Goal: Task Accomplishment & Management: Manage account settings

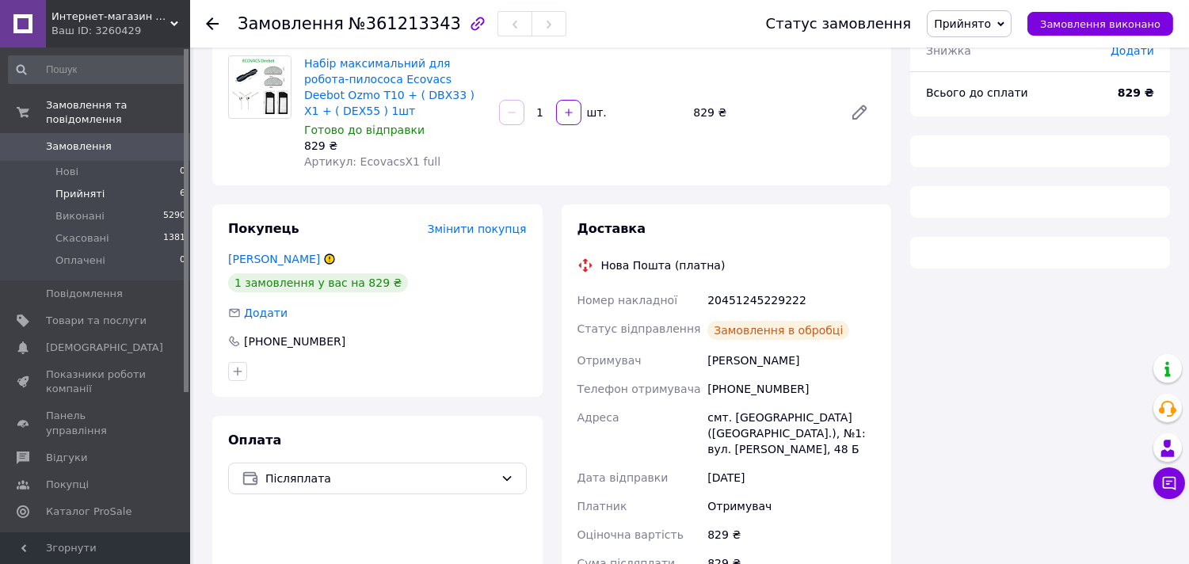
scroll to position [160, 0]
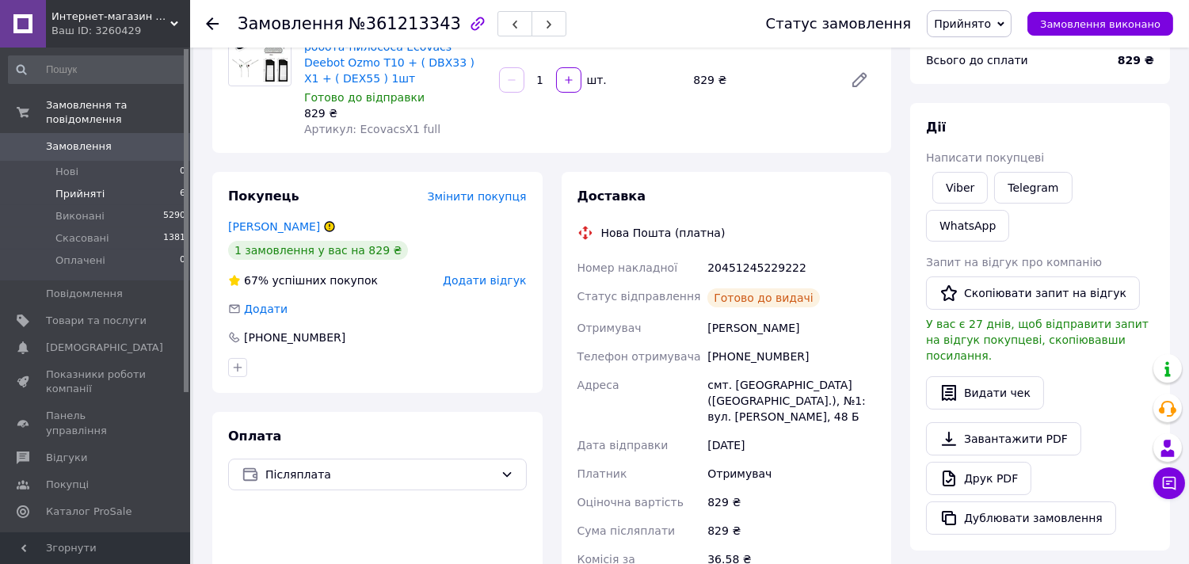
click at [86, 187] on span "Прийняті" at bounding box center [79, 194] width 49 height 14
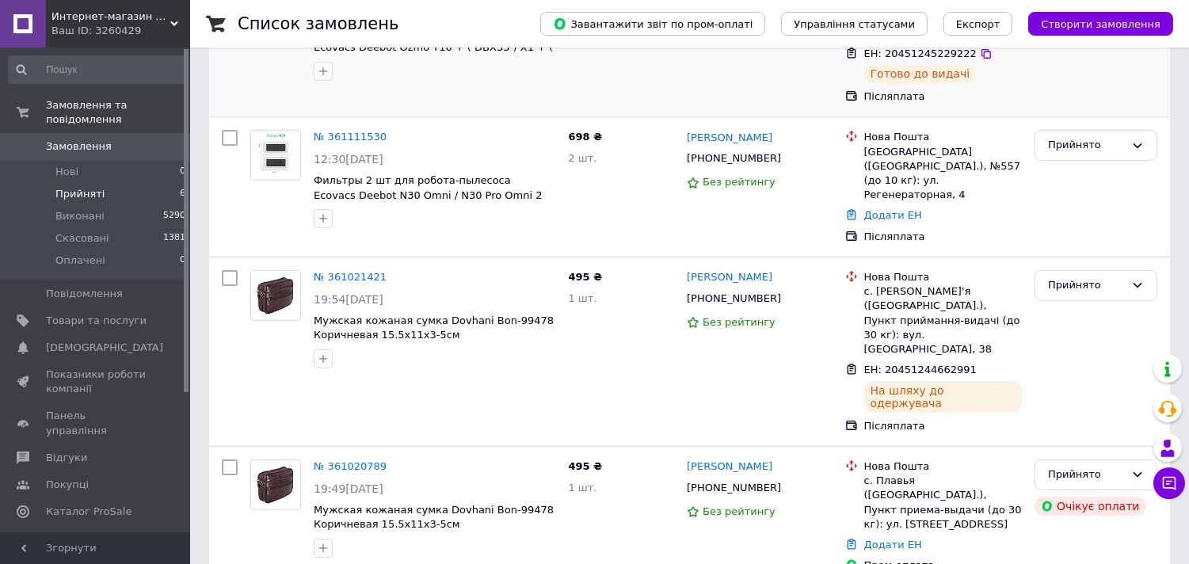
scroll to position [528, 0]
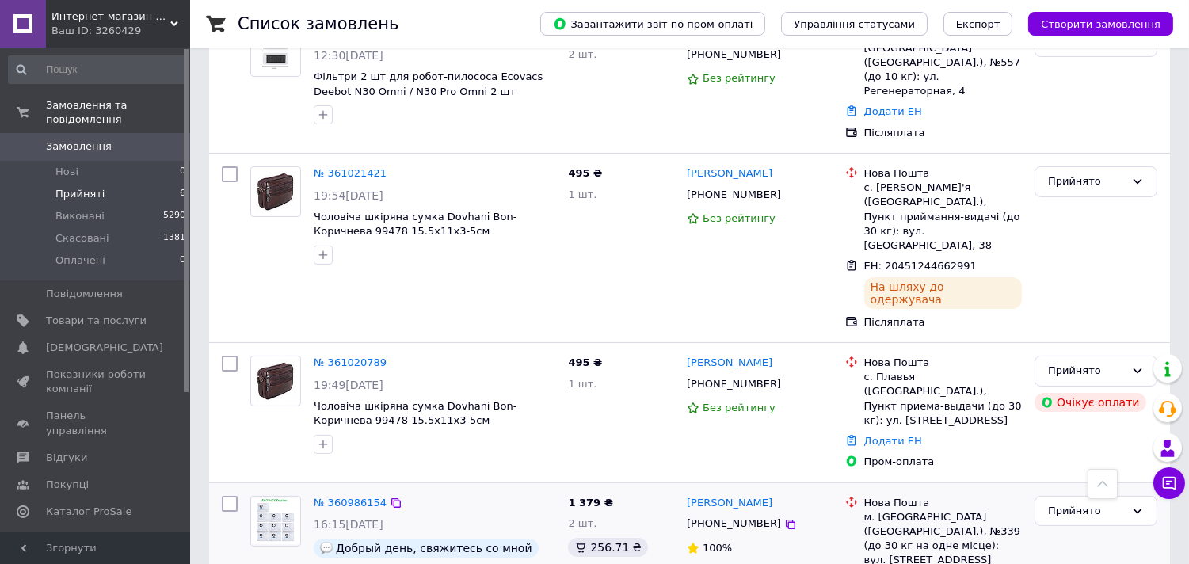
scroll to position [9, 0]
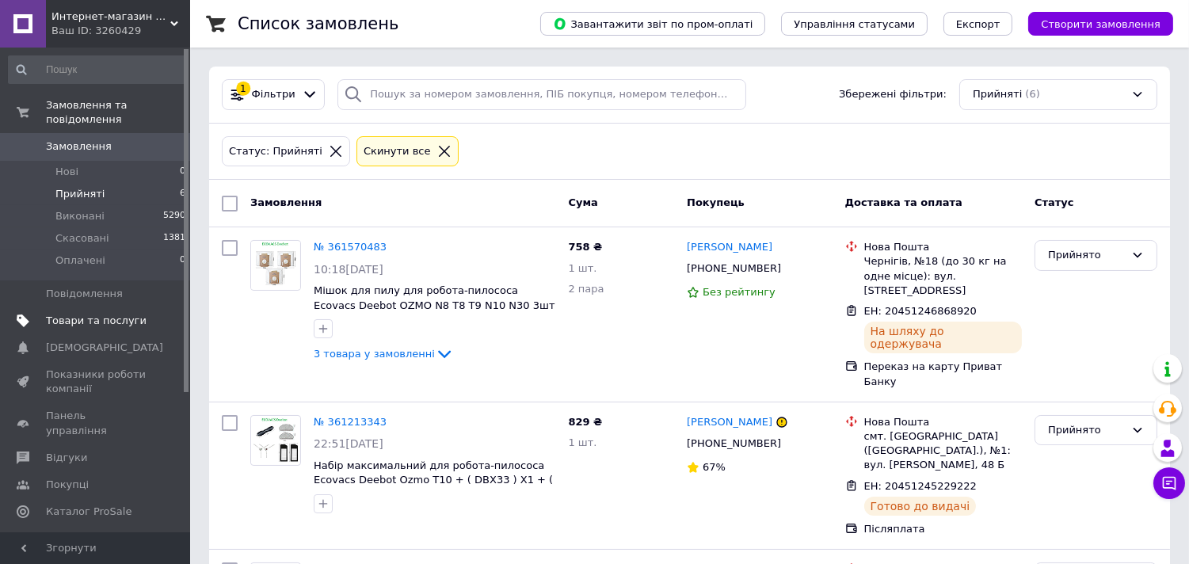
click at [92, 314] on span "Товари та послуги" at bounding box center [96, 321] width 101 height 14
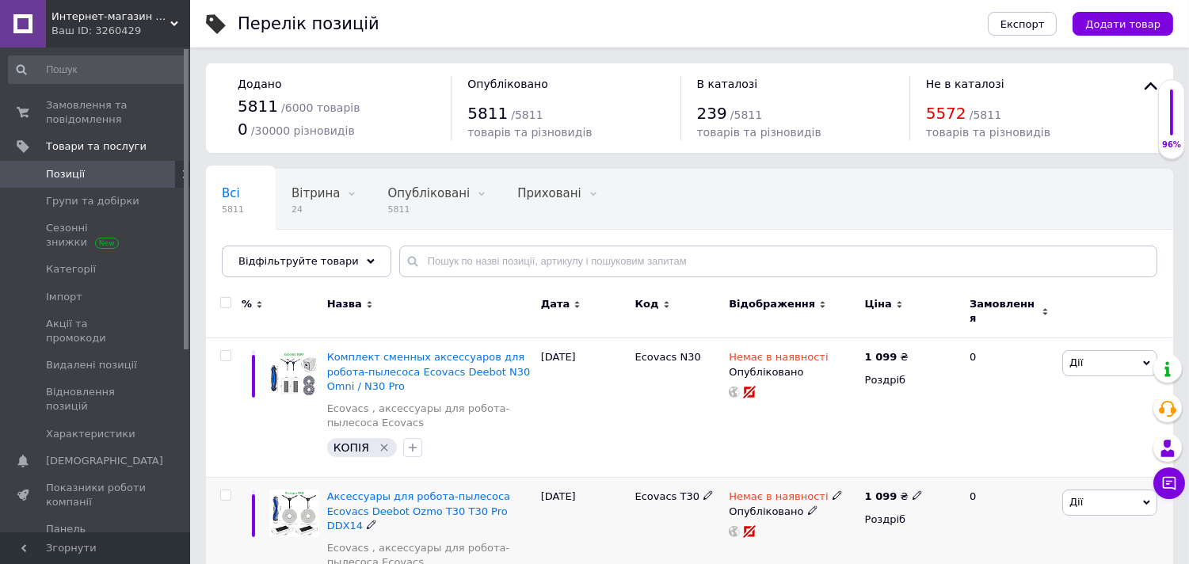
click at [224, 490] on input "checkbox" at bounding box center [225, 495] width 10 height 10
checkbox input "true"
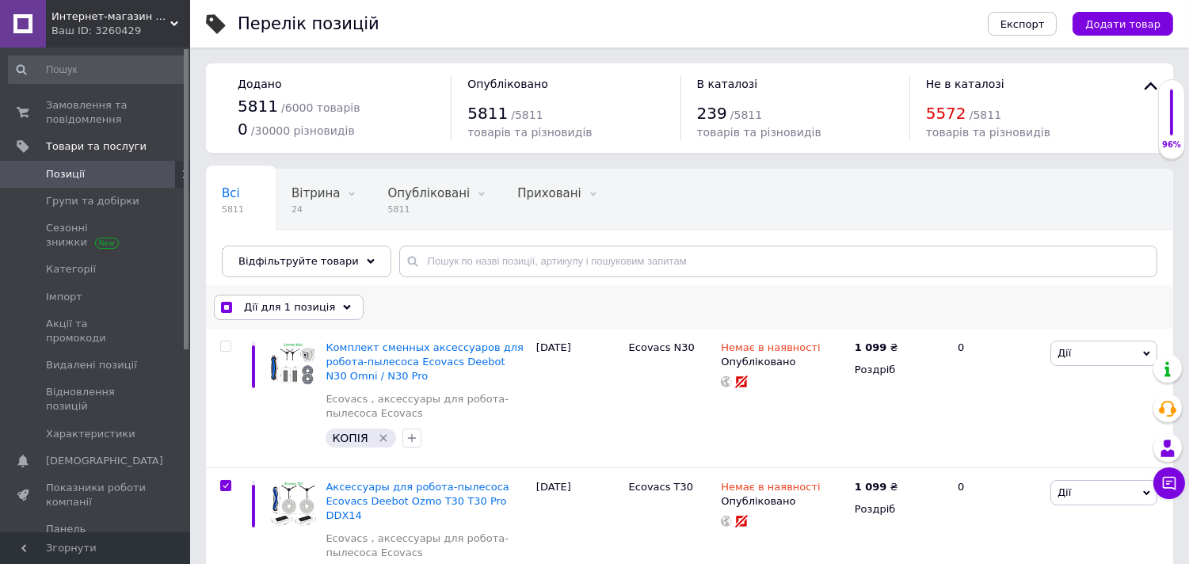
click at [333, 313] on div "Дії для 1 позиція" at bounding box center [289, 307] width 150 height 25
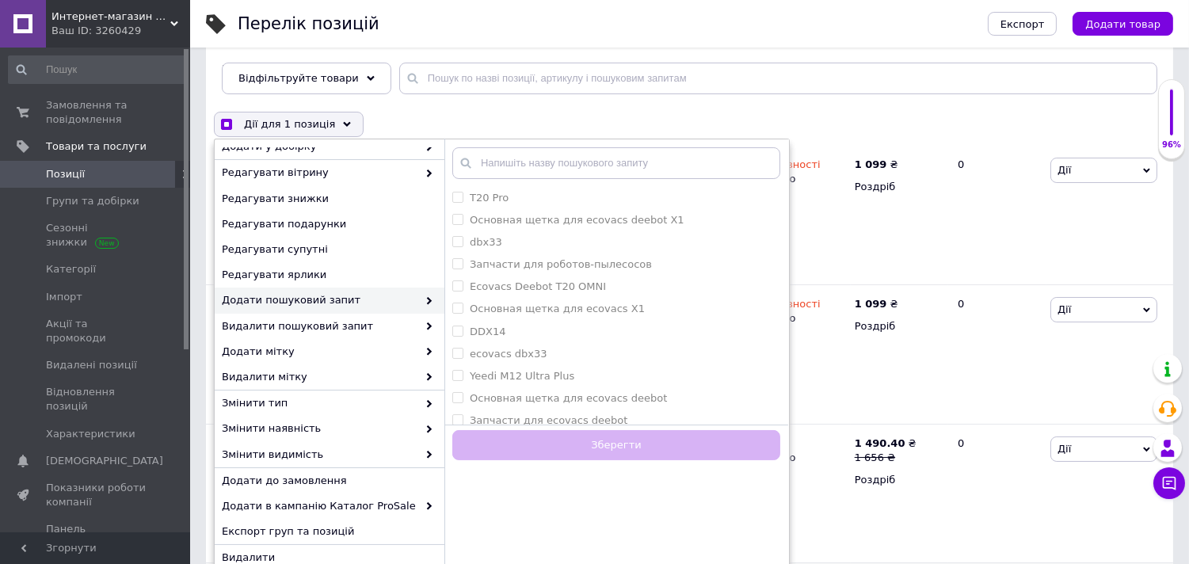
scroll to position [528, 0]
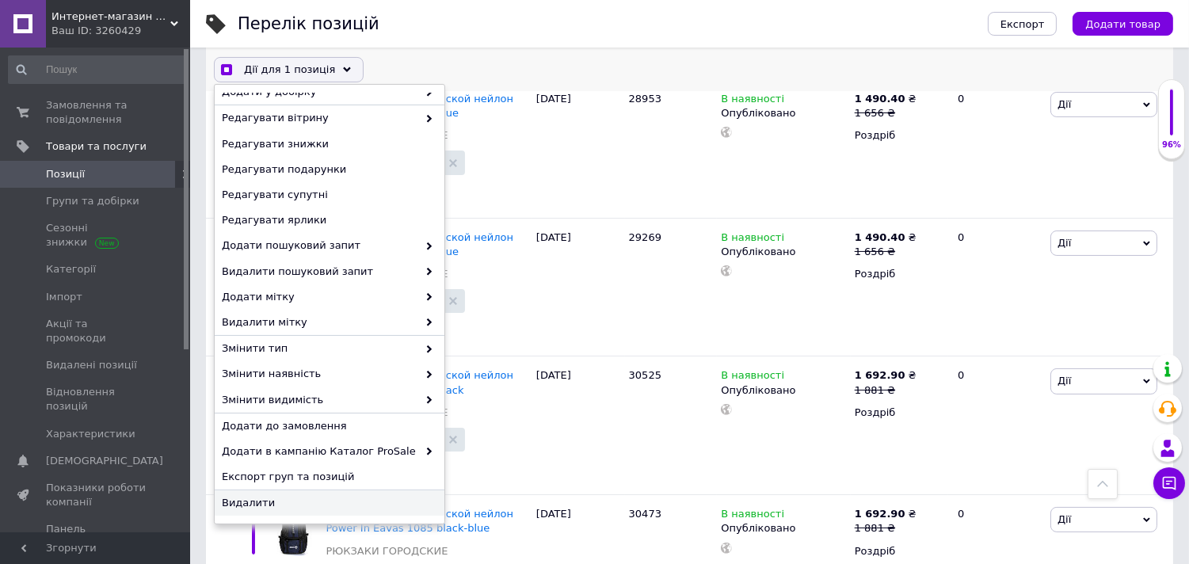
click at [248, 502] on span "Видалити" at bounding box center [328, 503] width 212 height 14
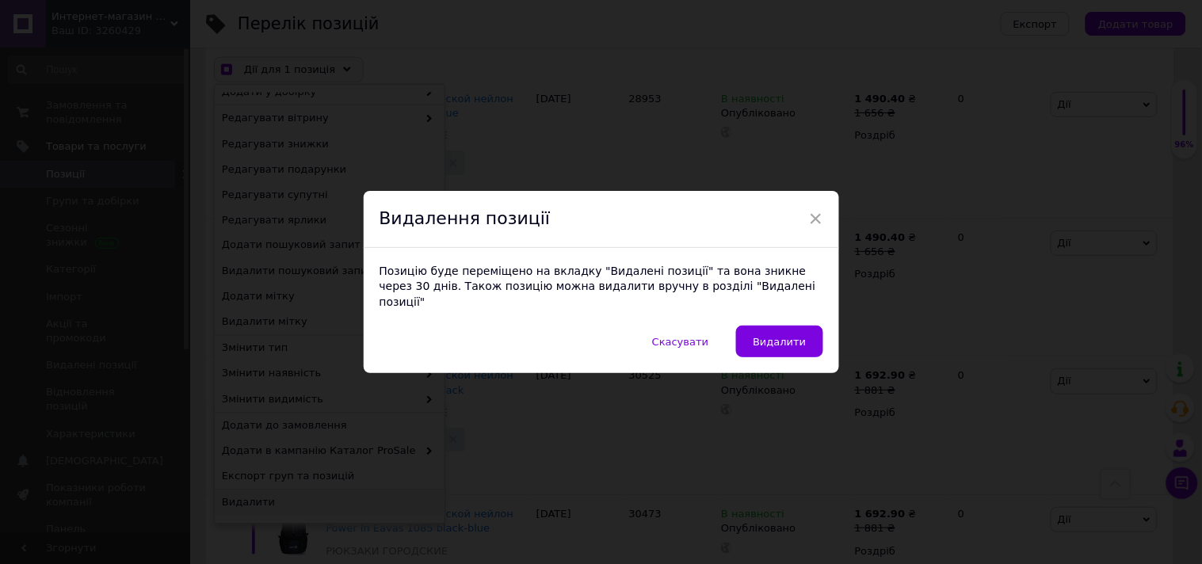
click at [808, 309] on div "Позицію буде переміщено на вкладку "Видалені позиції" та вона зникне через 30 д…" at bounding box center [601, 287] width 475 height 78
click at [803, 326] on button "Видалити" at bounding box center [779, 342] width 86 height 32
checkbox input "true"
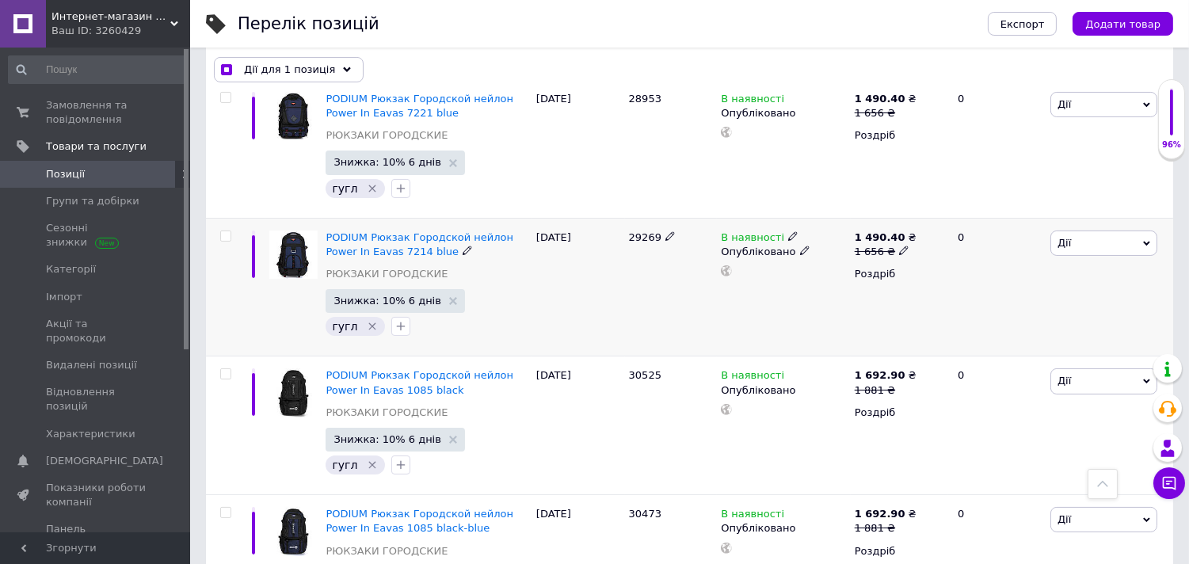
checkbox input "false"
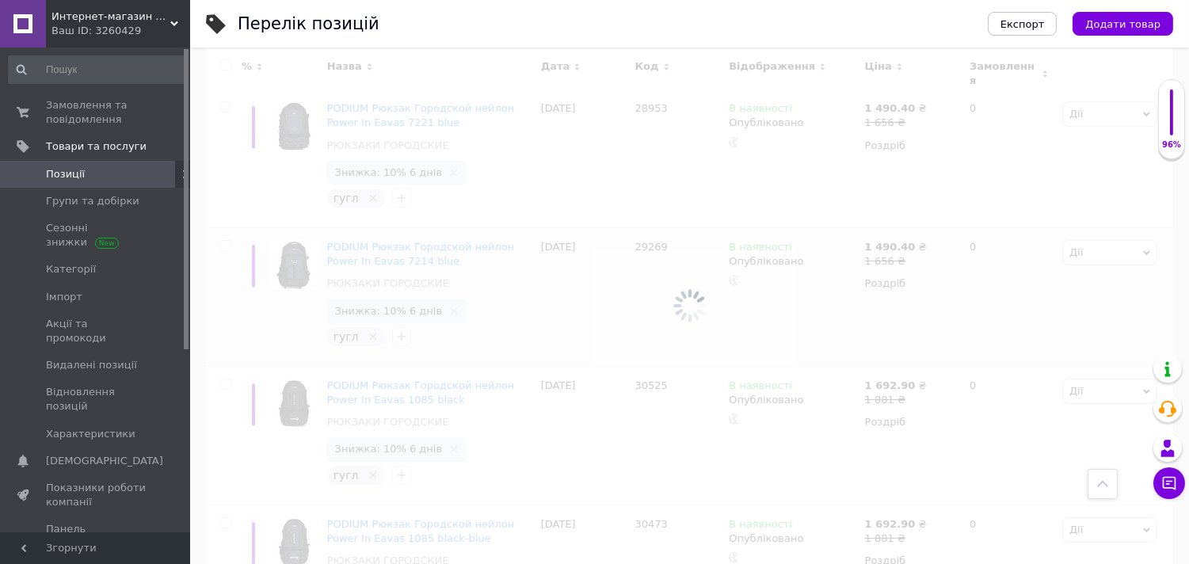
scroll to position [0, 0]
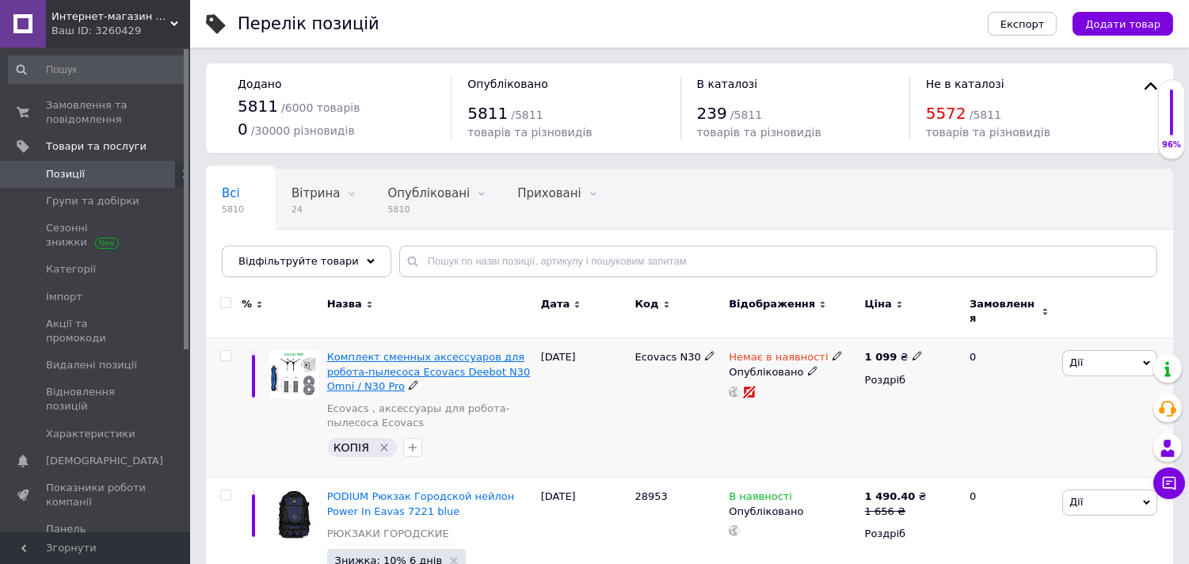
click at [416, 358] on span "Комплект сменных аксессуаров для робота-пылесоса Ecovacs Deebot N30 Omni / N30 …" at bounding box center [429, 371] width 204 height 40
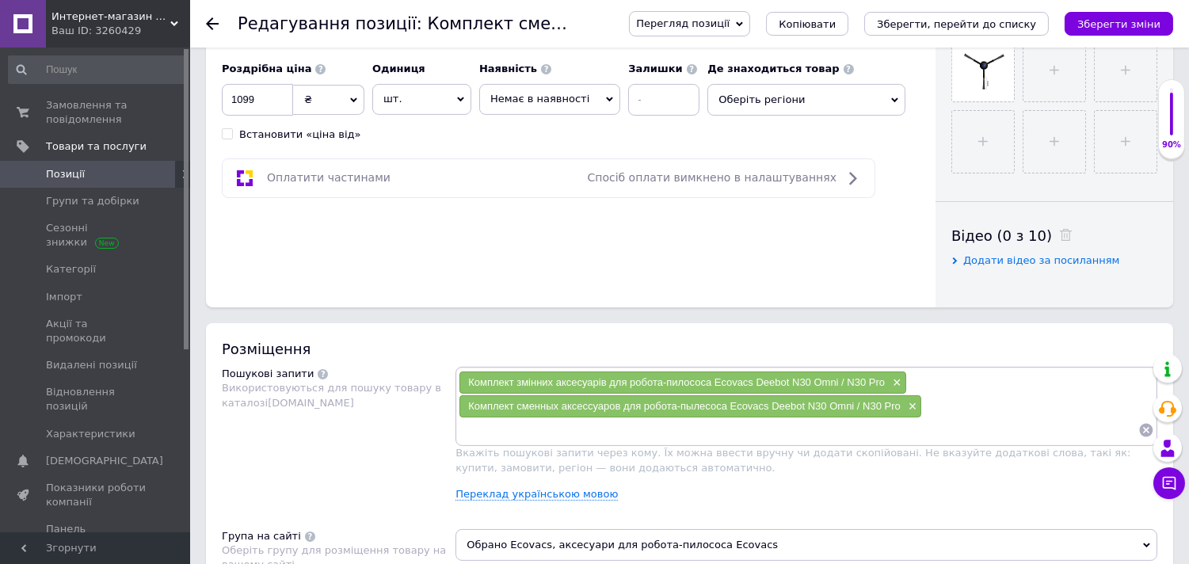
scroll to position [792, 0]
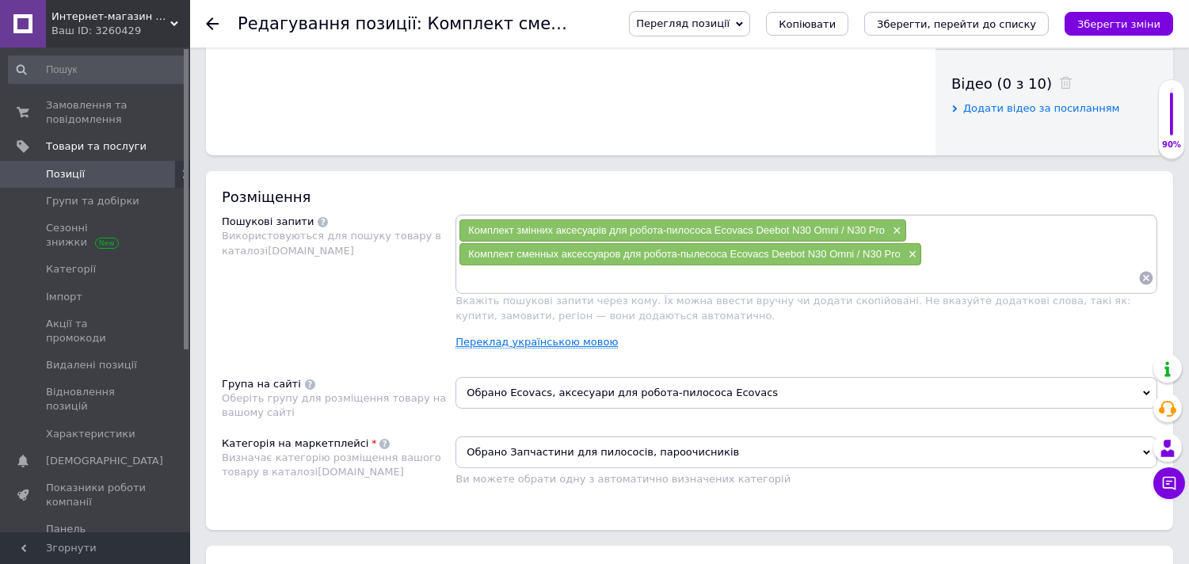
click at [573, 349] on link "Переклад українською мовою" at bounding box center [537, 342] width 162 height 13
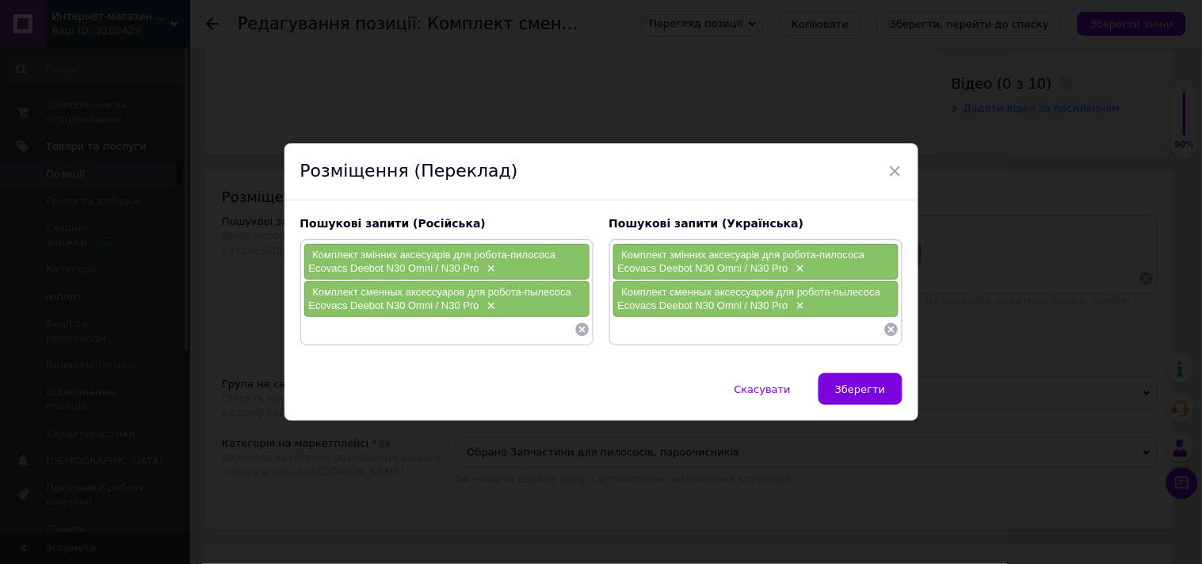
click at [418, 333] on input at bounding box center [438, 330] width 271 height 24
type input "O"
type input "основная щетка ecovacs N30"
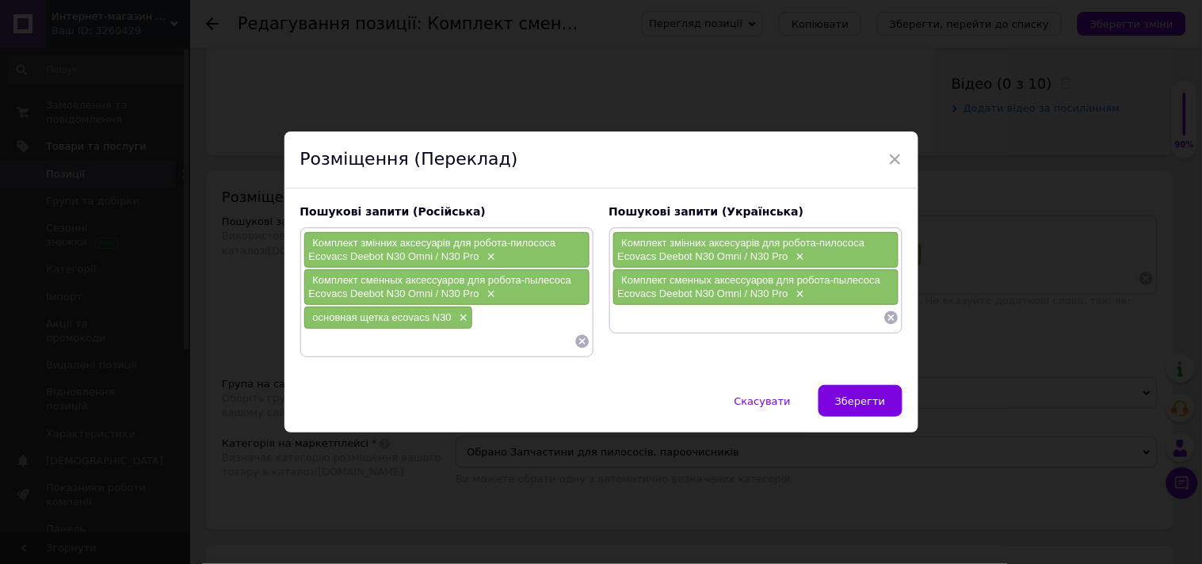
click at [640, 327] on input at bounding box center [747, 318] width 271 height 24
type input "основна щітка ecovacs n30"
click at [310, 346] on input at bounding box center [438, 342] width 271 height 24
type input "j"
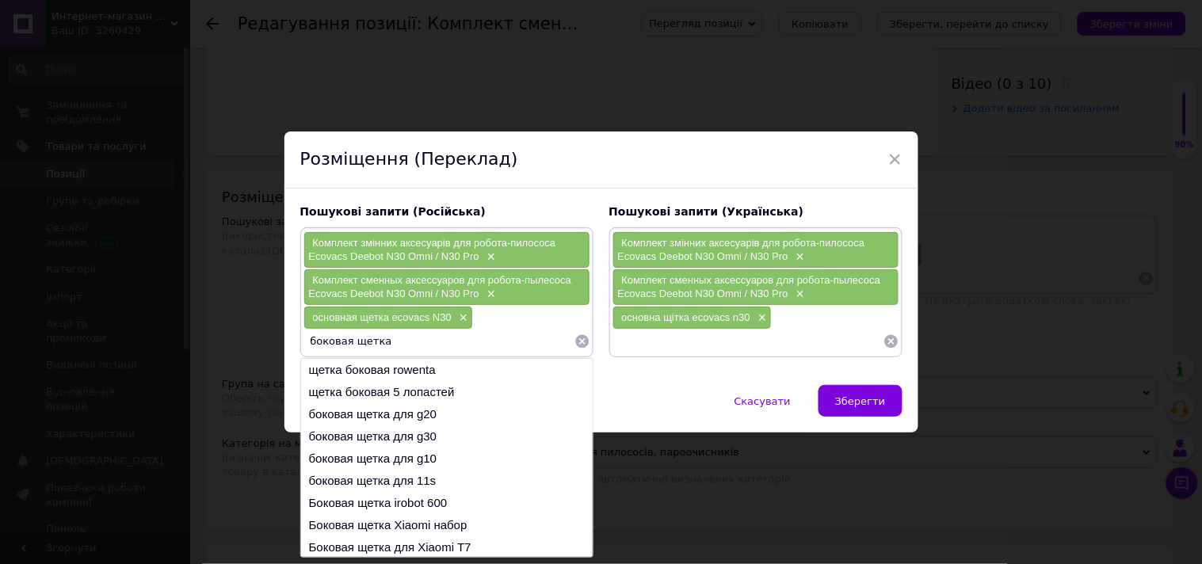
type input "боковая щетка"
drag, startPoint x: 227, startPoint y: 304, endPoint x: 702, endPoint y: 474, distance: 504.7
click at [708, 477] on div "× Розміщення (Переклад) Пошукові запити (Російська) Комплект змінних аксесуарів…" at bounding box center [601, 282] width 1202 height 564
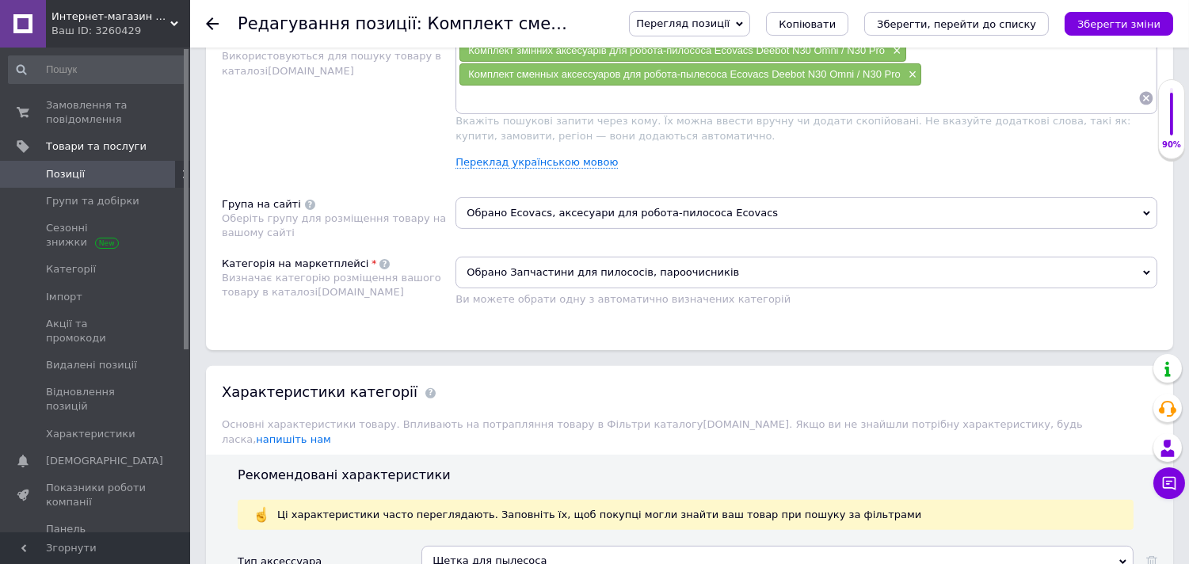
scroll to position [968, 0]
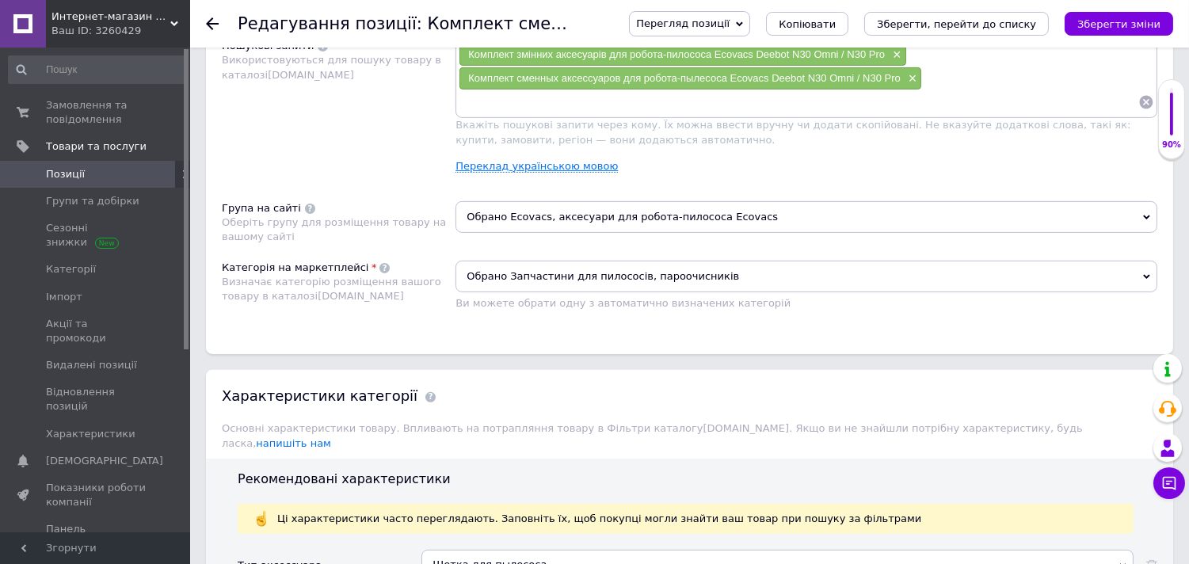
click at [524, 173] on link "Переклад українською мовою" at bounding box center [537, 166] width 162 height 13
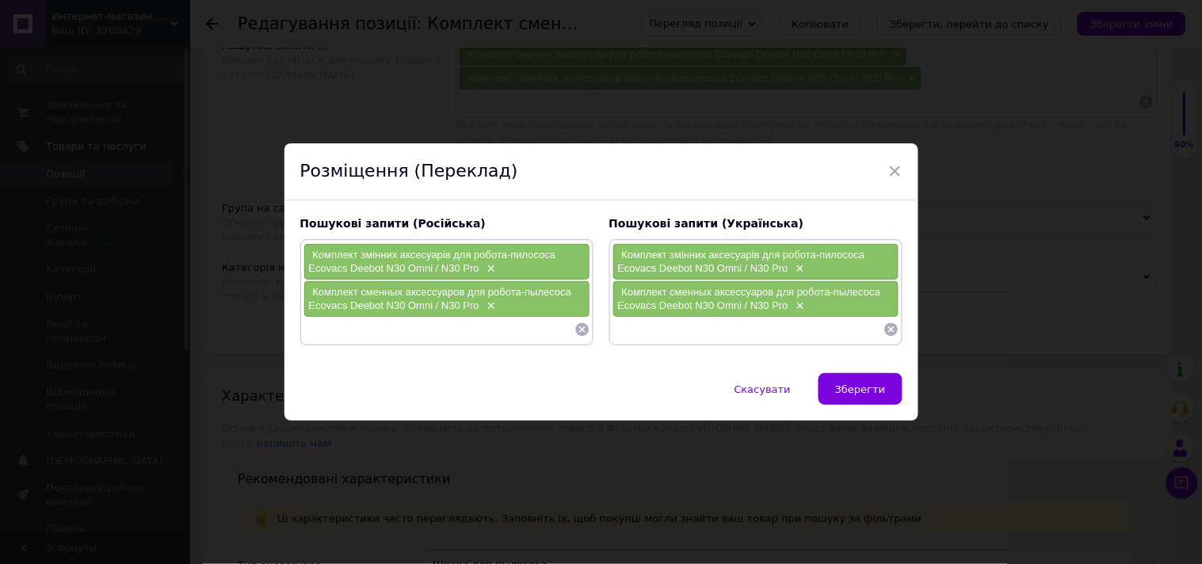
click at [422, 331] on input at bounding box center [438, 330] width 271 height 24
drag, startPoint x: 372, startPoint y: 334, endPoint x: 303, endPoint y: 334, distance: 68.9
click at [303, 334] on input "ecovacs n30" at bounding box center [438, 330] width 271 height 24
click at [307, 330] on input "ecovacs n30" at bounding box center [438, 330] width 271 height 24
type input "основная щетка ecovacs n30"
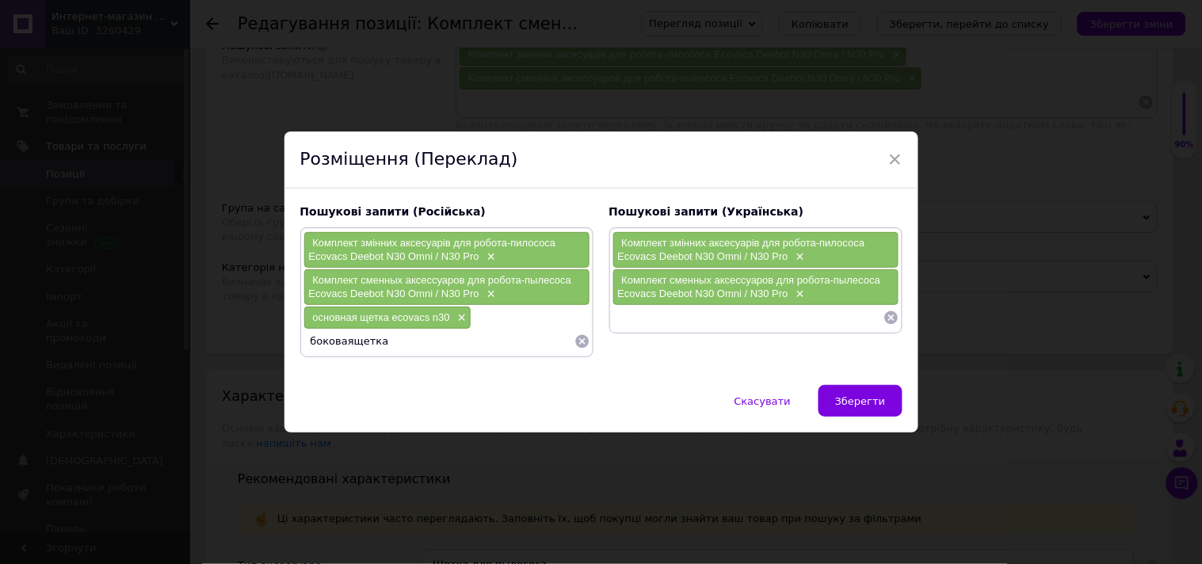
paste input "ecovacs n30"
type input "боковаящетка ecovacs n30"
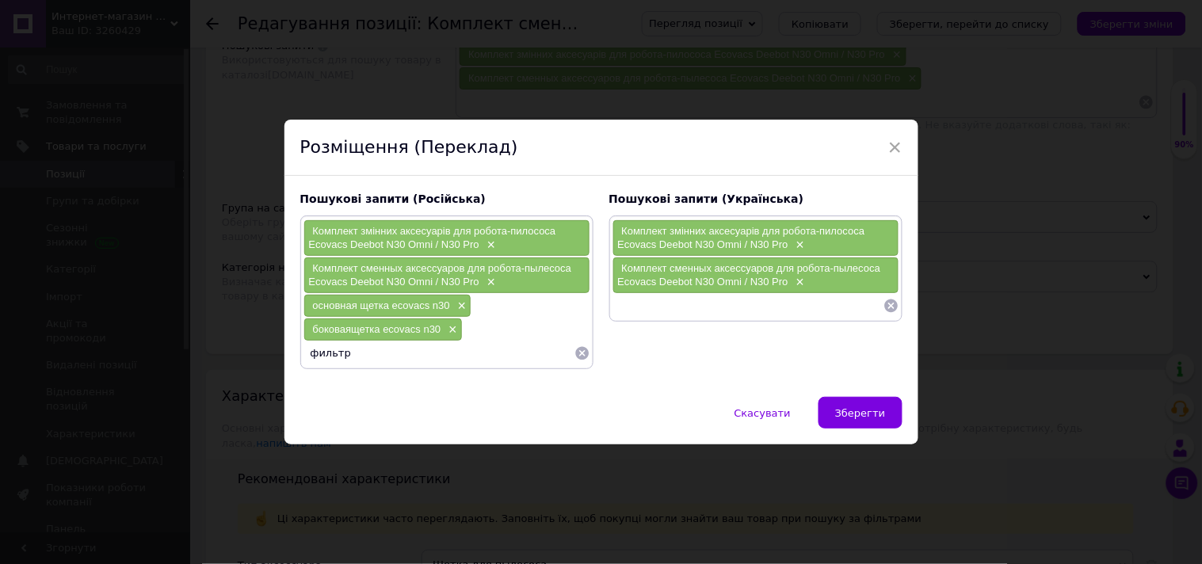
paste input "ecovacs n30"
type input "фильтр ecovacs n30"
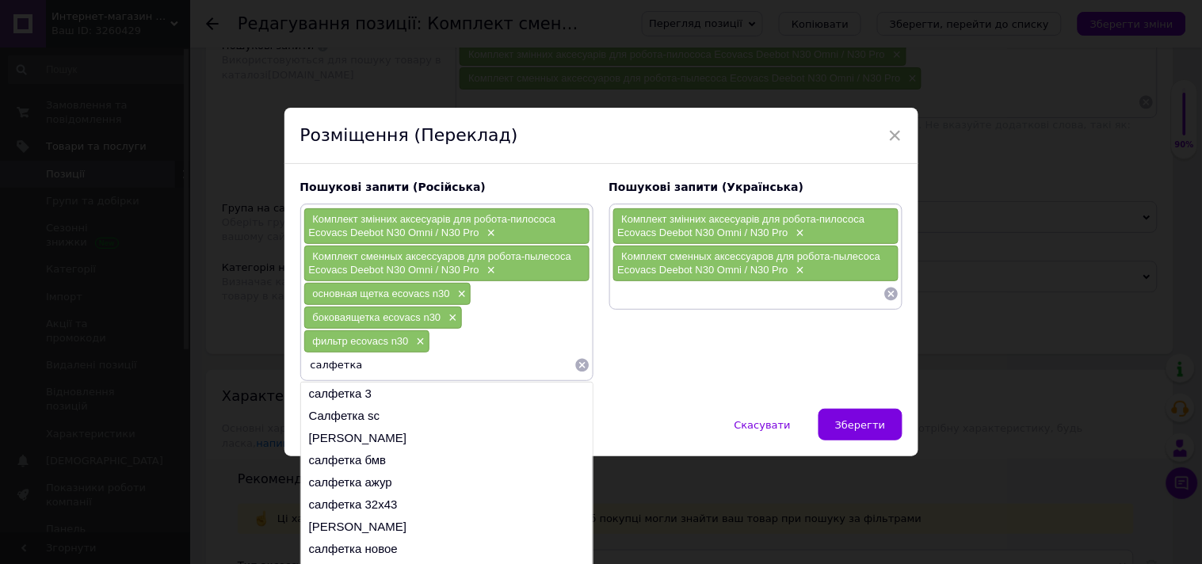
paste input "ecovacs n30"
type input "салфетка ecovacs n30"
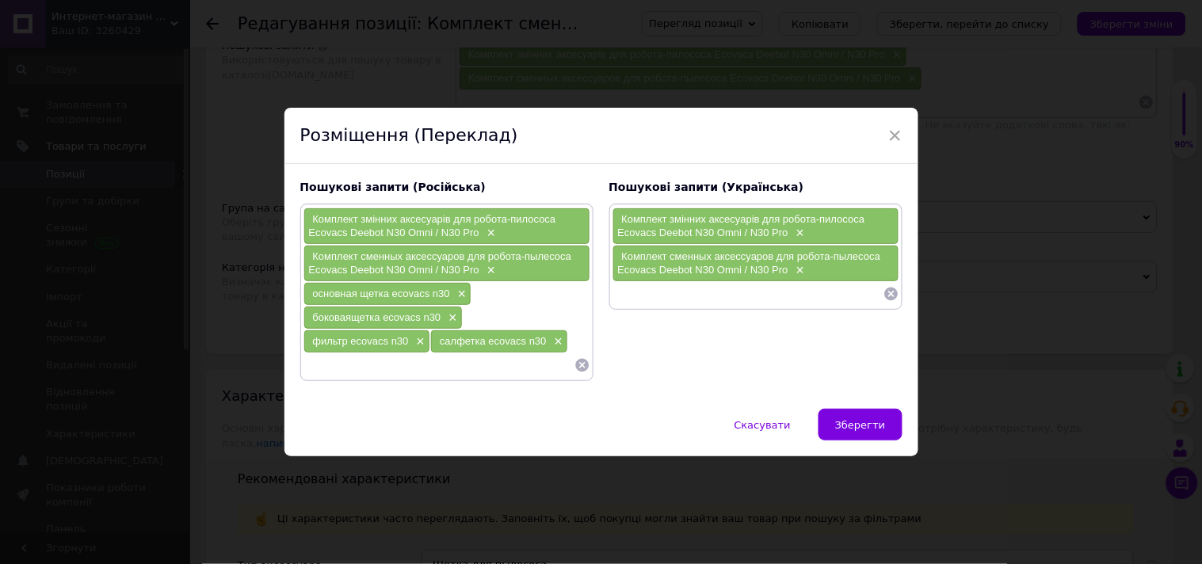
click at [627, 292] on input at bounding box center [747, 294] width 271 height 24
click at [452, 321] on span "×" at bounding box center [450, 317] width 13 height 13
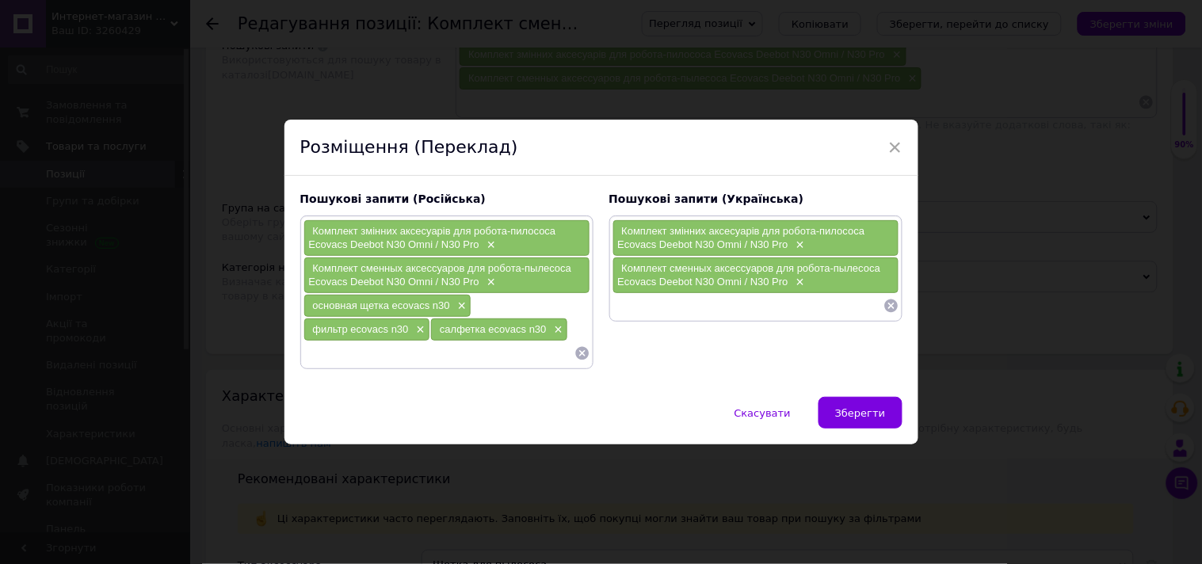
click at [337, 362] on input at bounding box center [438, 353] width 271 height 24
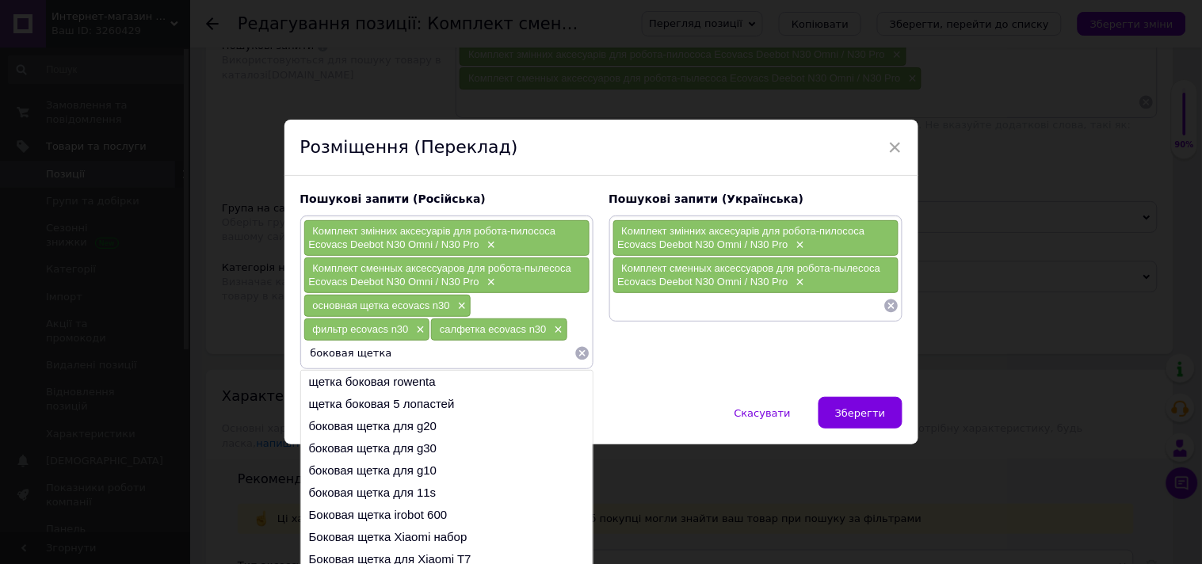
paste input "ecovacs n30"
type input "боковая щетка ecovacs n30"
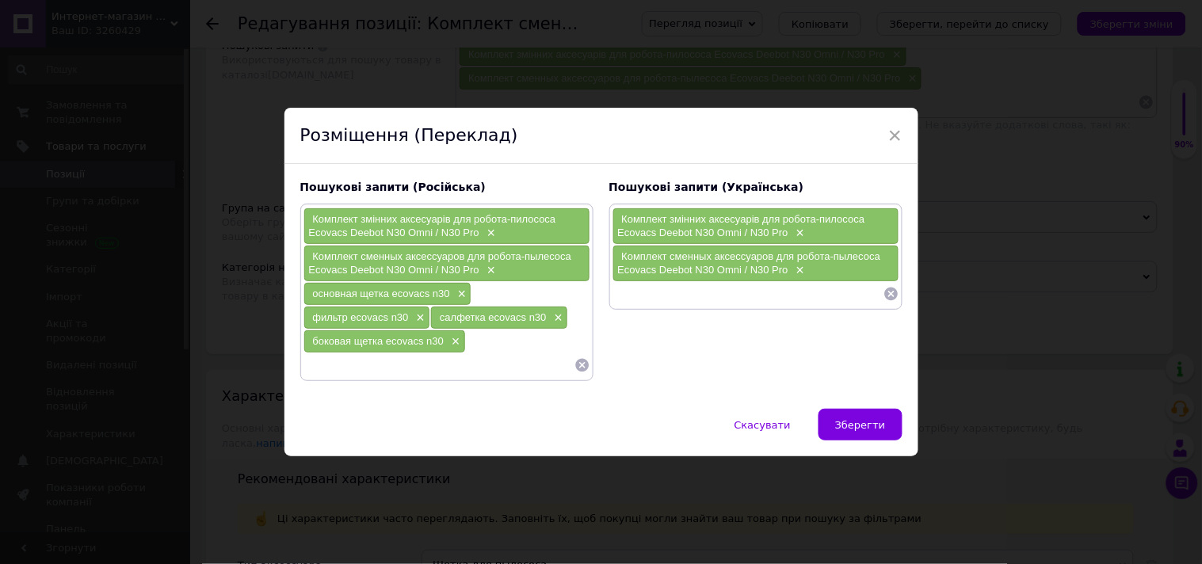
click at [630, 297] on input at bounding box center [747, 294] width 271 height 24
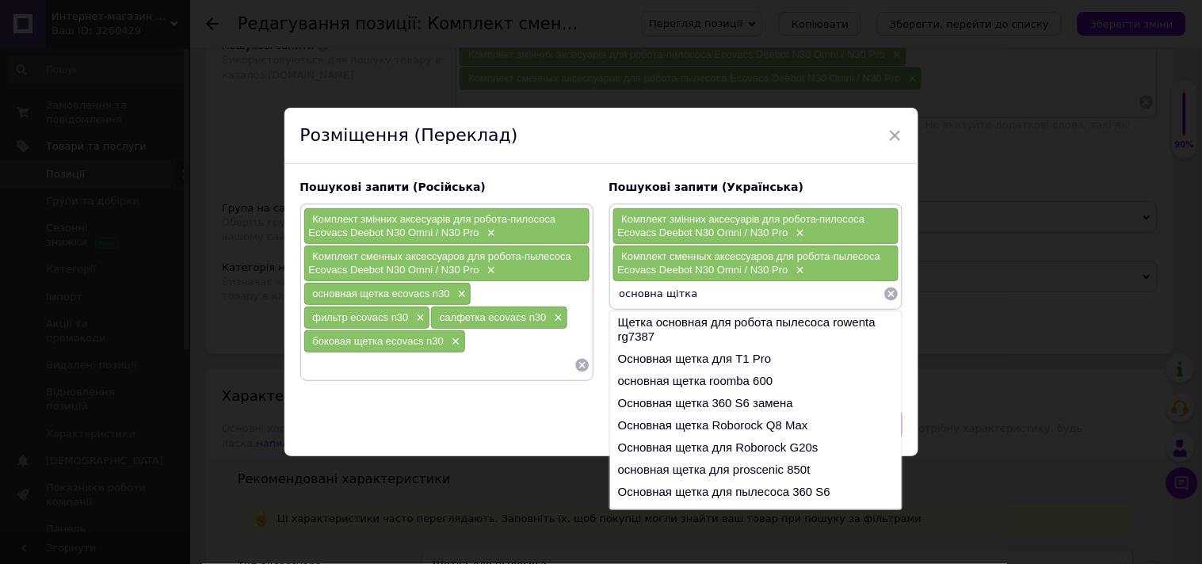
paste input "ecovacs n30"
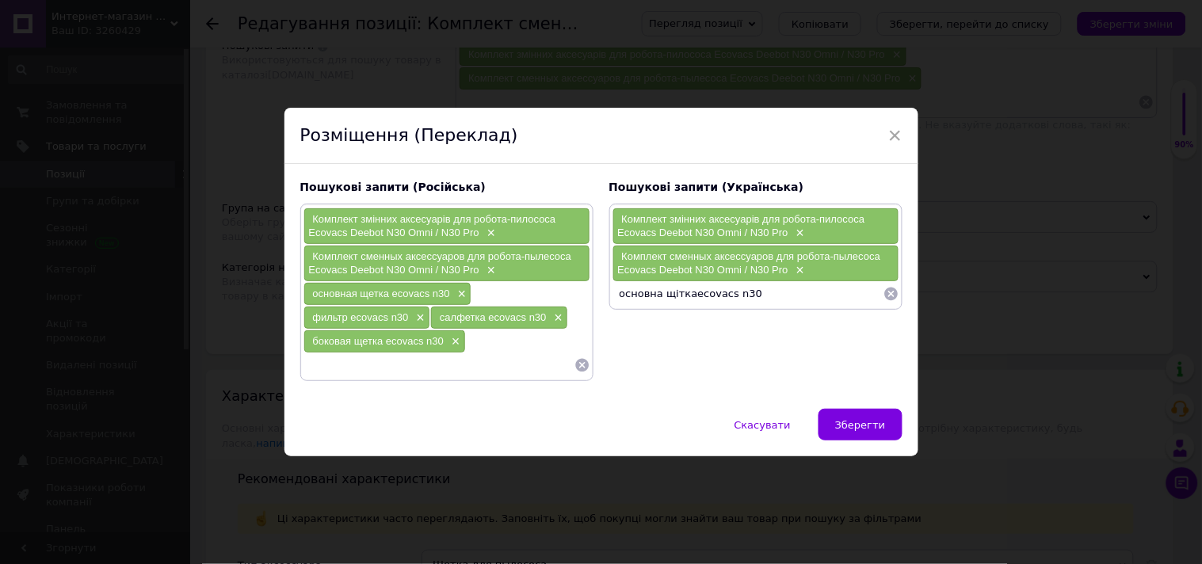
click at [686, 296] on input "основна щіткаecovacs n30" at bounding box center [747, 294] width 271 height 24
type input "основна щітка ecovacs n30"
click at [767, 294] on input "основна щітка ecovacs n30" at bounding box center [747, 294] width 271 height 24
paste input "ecovacs n30"
type input "бічна щітка ecovacs n30"
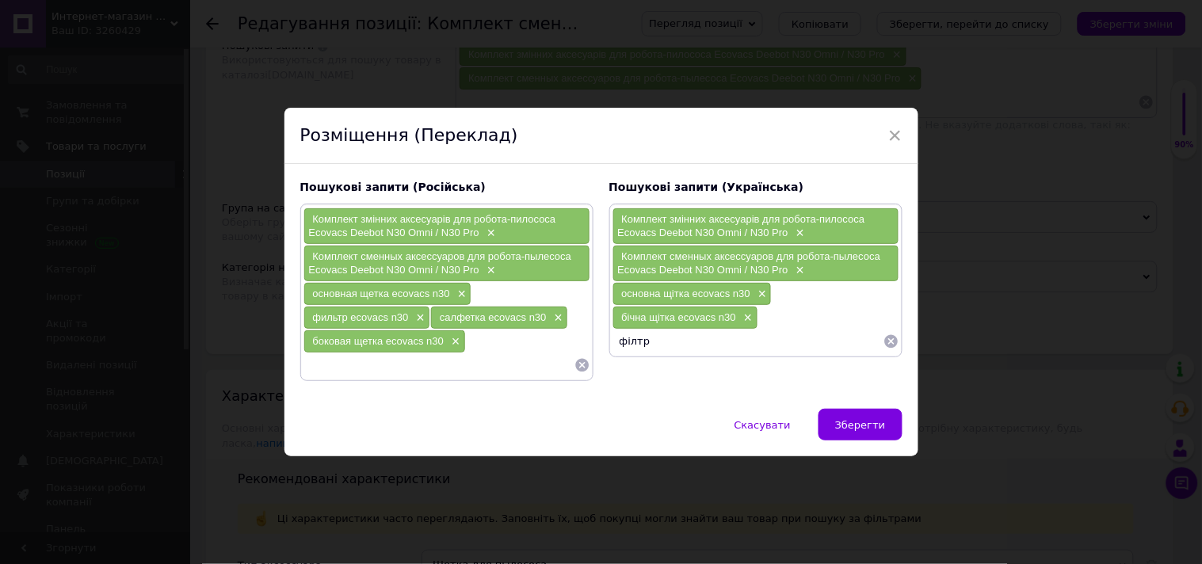
paste input "ecovacs n30"
click at [632, 345] on input "філтр ecovacs n30" at bounding box center [747, 342] width 271 height 24
type input "фільтр ecovacs n30"
click at [616, 342] on input at bounding box center [747, 342] width 271 height 24
paste input "ecovacs n30"
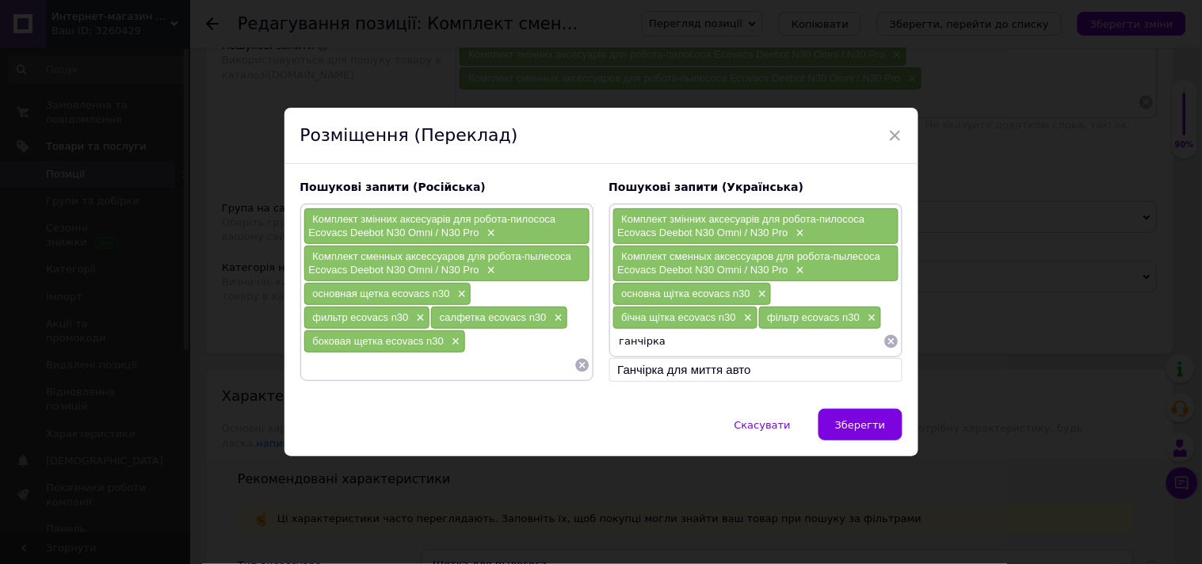
type input "ганчірка ecovacs n30"
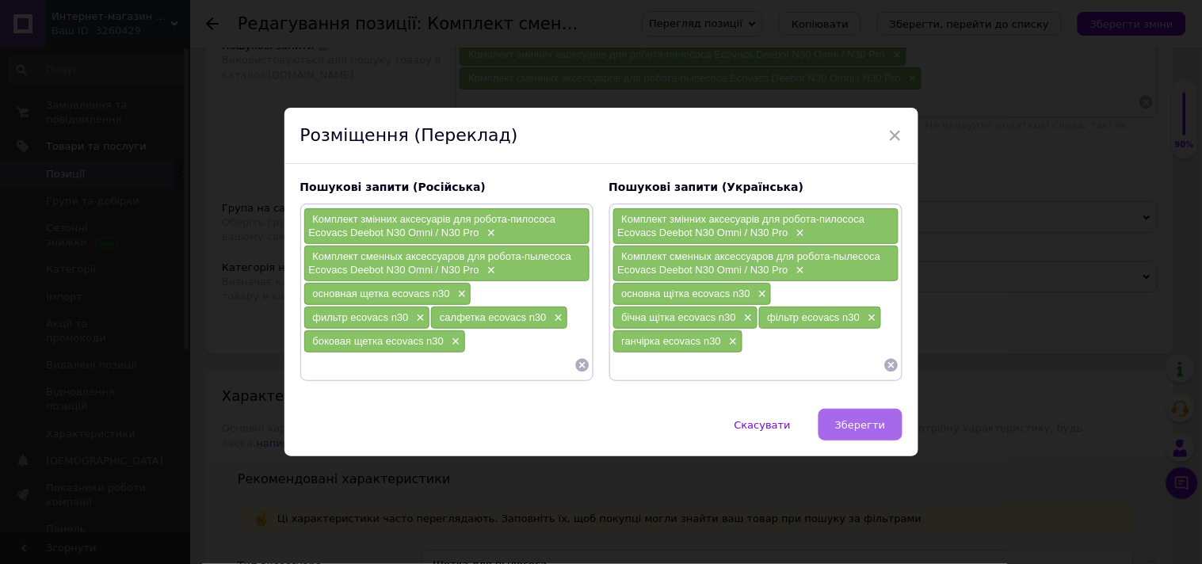
click at [865, 430] on span "Зберегти" at bounding box center [860, 425] width 50 height 12
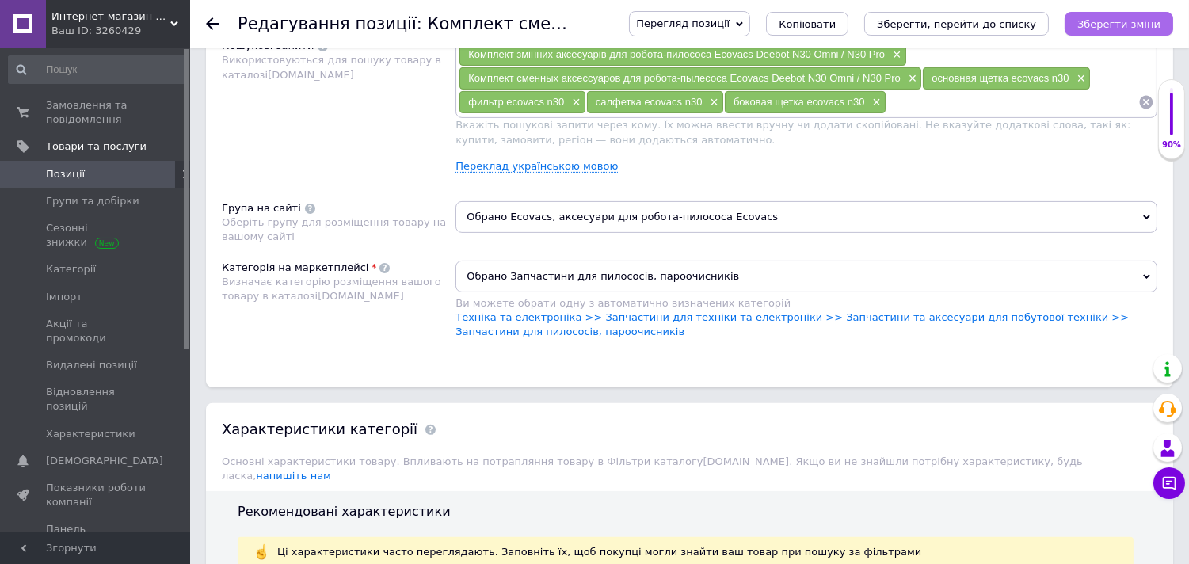
click at [1100, 25] on icon "Зберегти зміни" at bounding box center [1118, 24] width 83 height 12
click at [1110, 30] on button "Зберегти зміни" at bounding box center [1119, 24] width 109 height 24
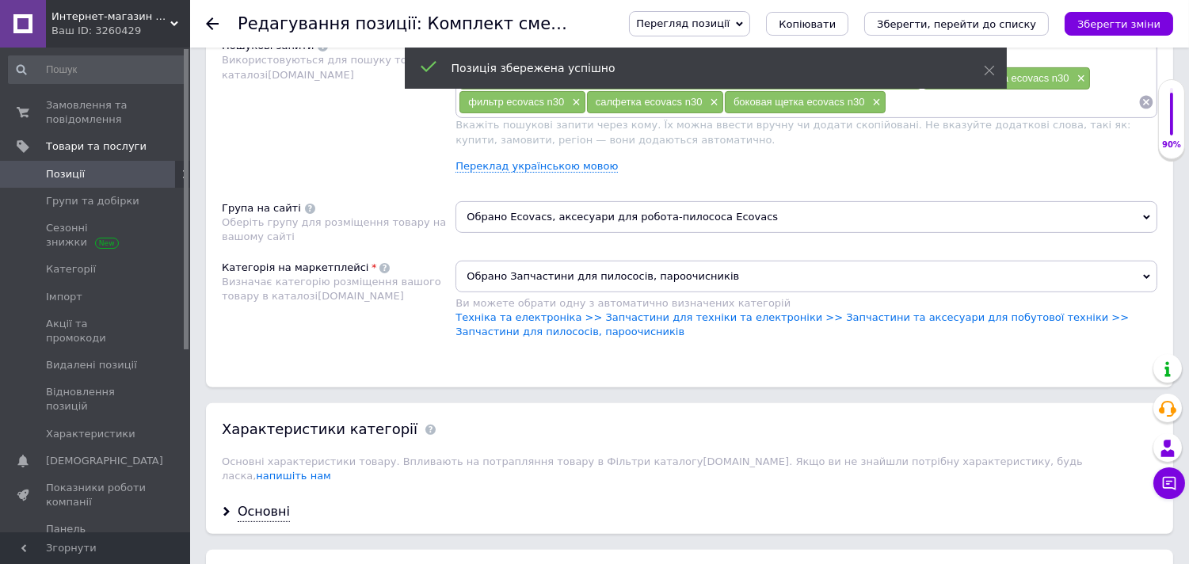
click at [121, 167] on span "Позиції" at bounding box center [96, 174] width 101 height 14
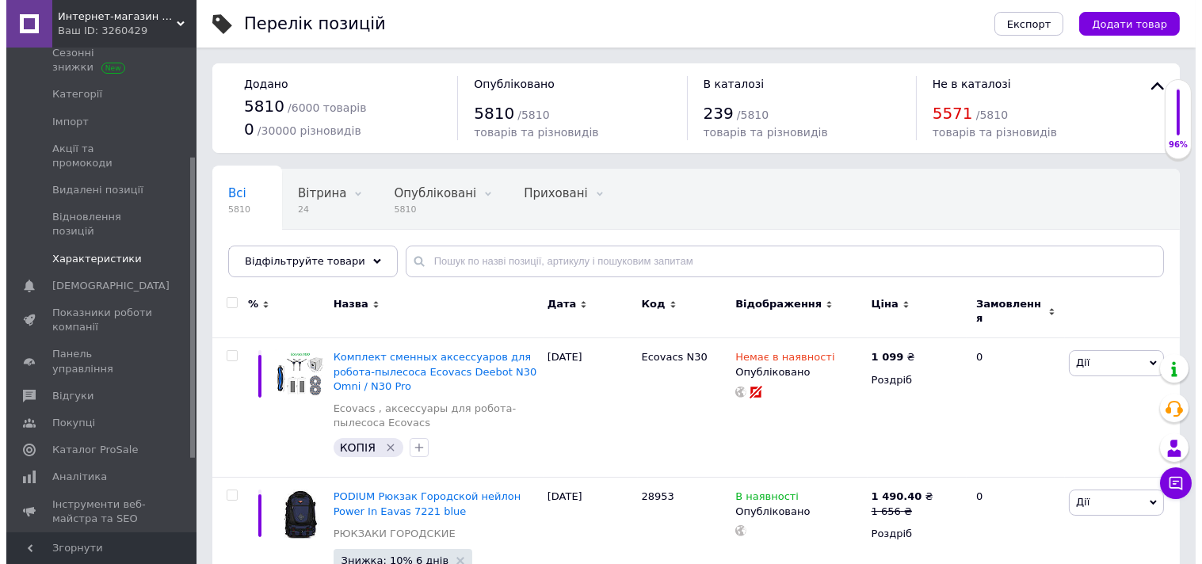
scroll to position [176, 0]
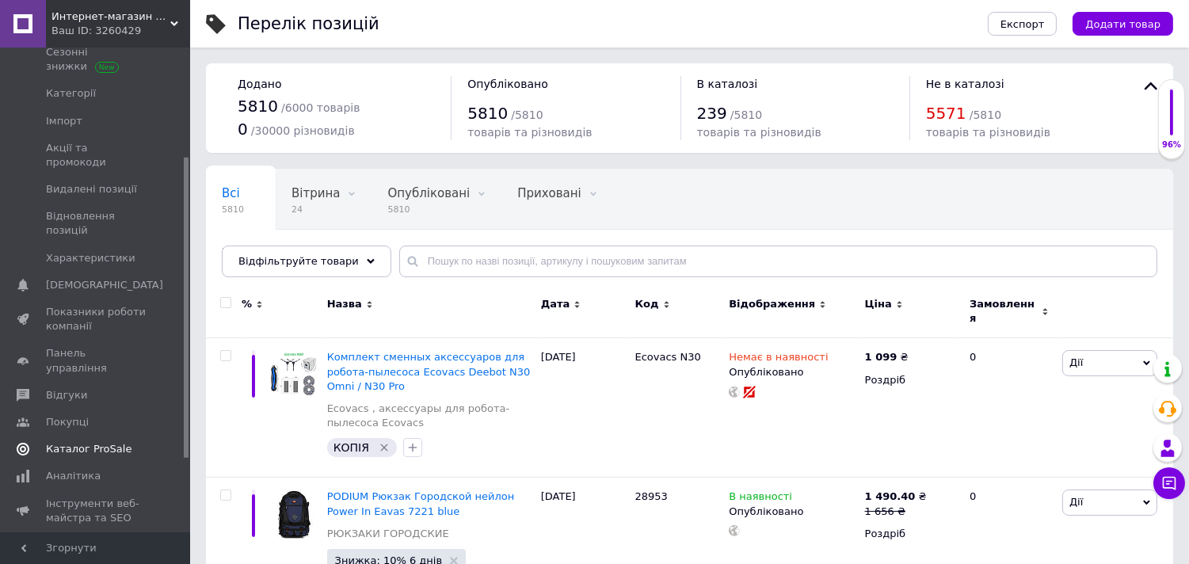
click at [90, 442] on span "Каталог ProSale" at bounding box center [89, 449] width 86 height 14
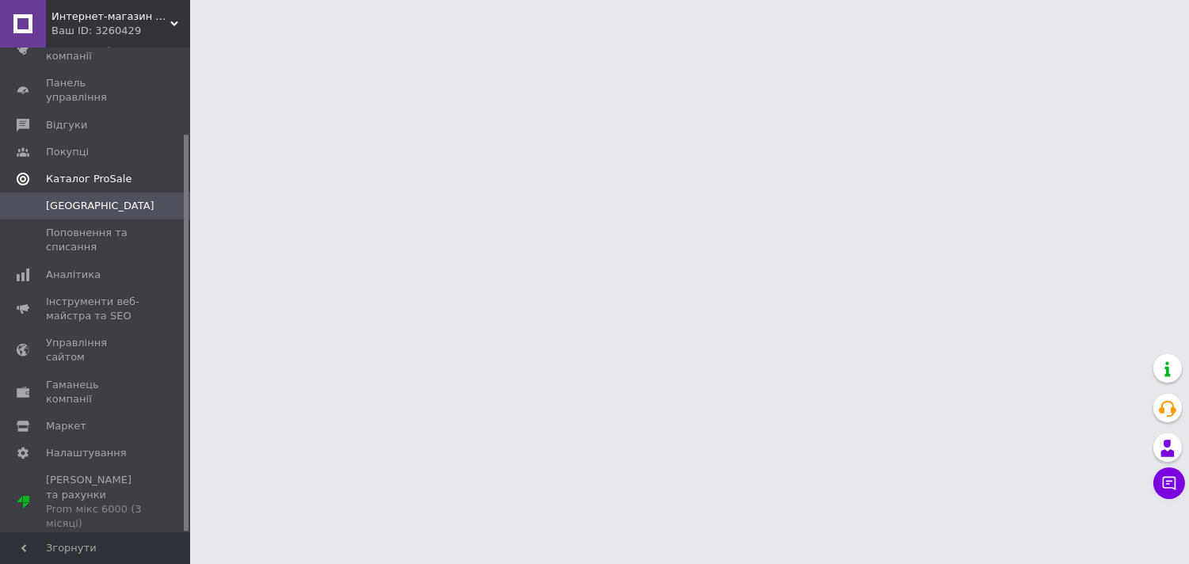
scroll to position [105, 0]
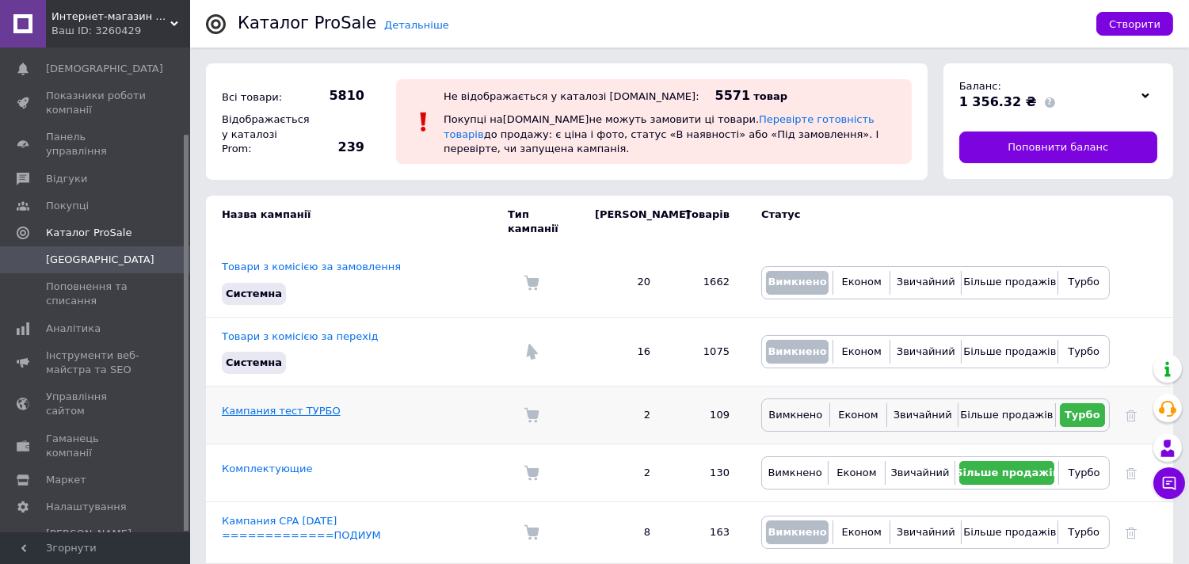
click at [304, 405] on link "Кампания тест ТУРБО" at bounding box center [281, 411] width 119 height 12
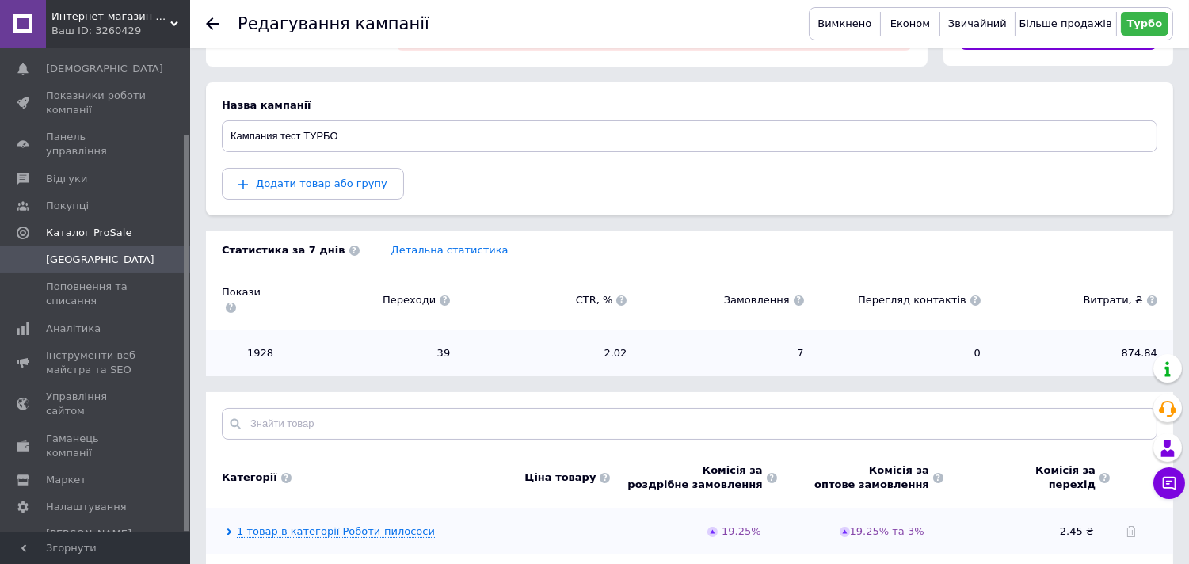
scroll to position [206, 0]
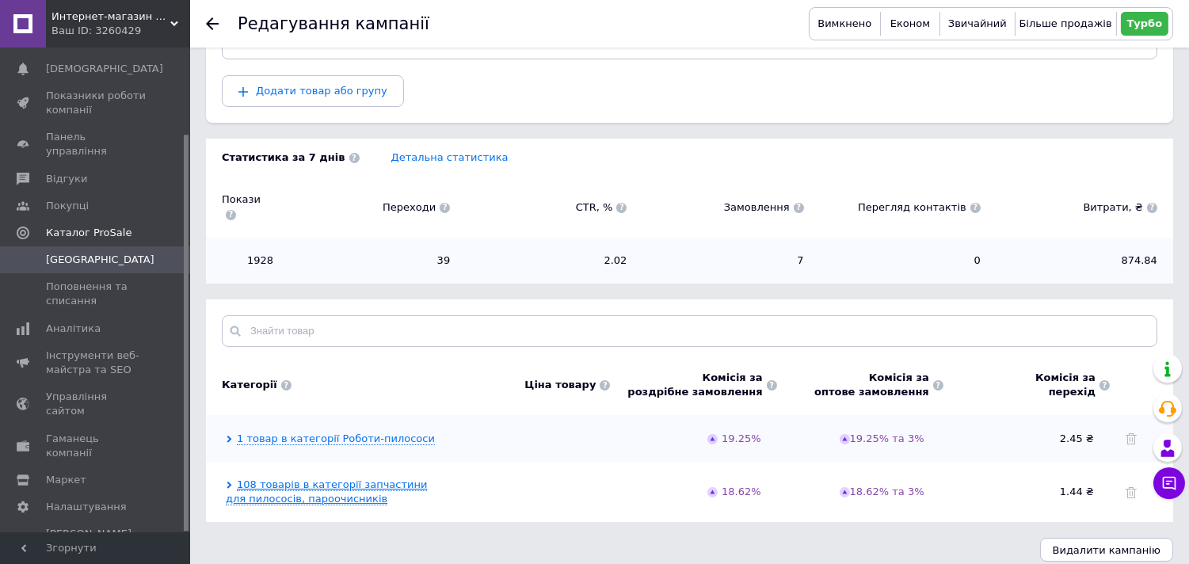
click at [354, 479] on link "108 товарів в категорії запчастини для пилососів, пароочисників" at bounding box center [326, 492] width 201 height 27
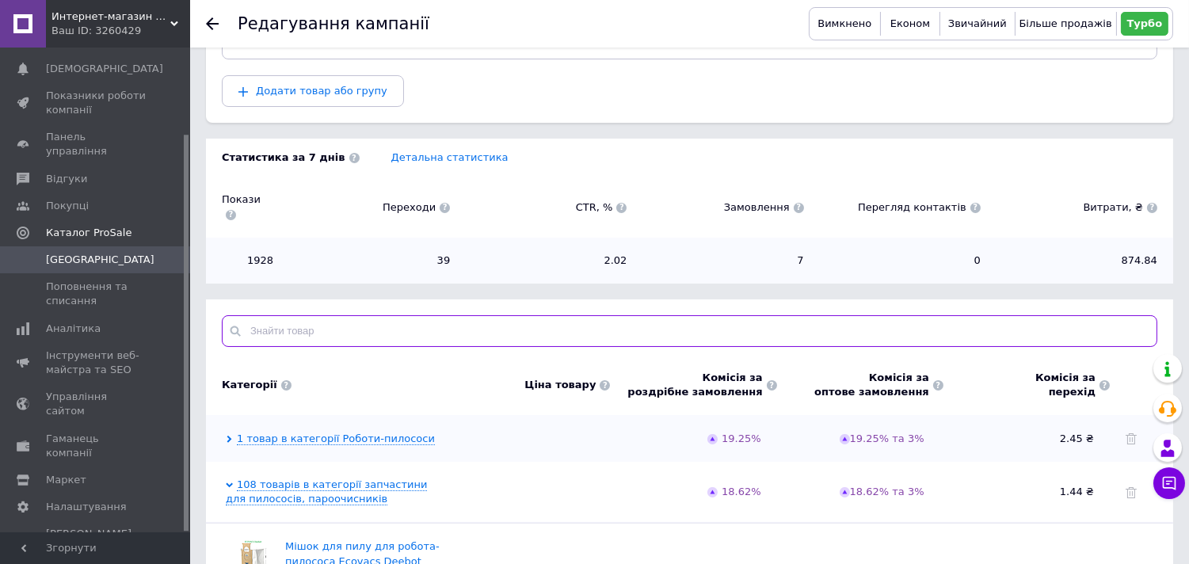
click at [436, 318] on input "text" at bounding box center [690, 331] width 936 height 32
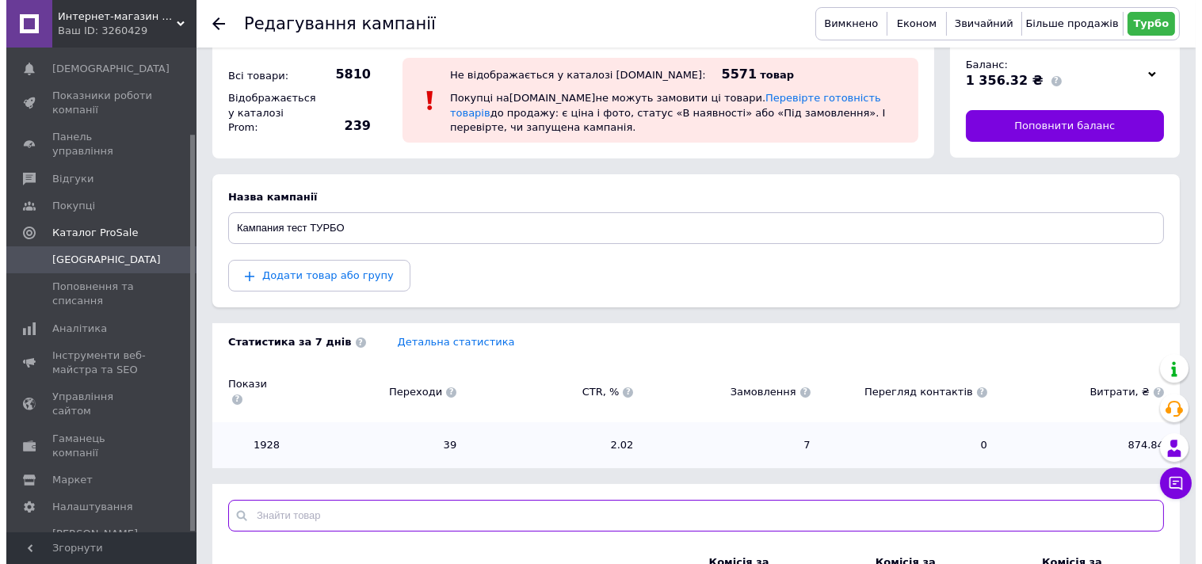
scroll to position [0, 0]
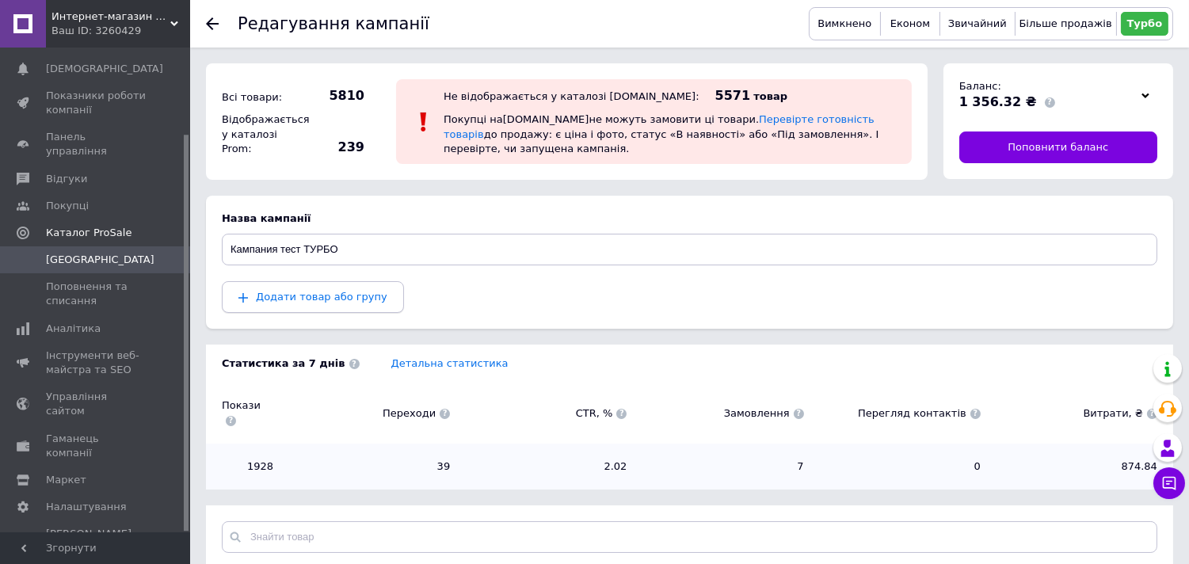
click at [326, 296] on span "Додати товар або групу" at bounding box center [322, 297] width 132 height 12
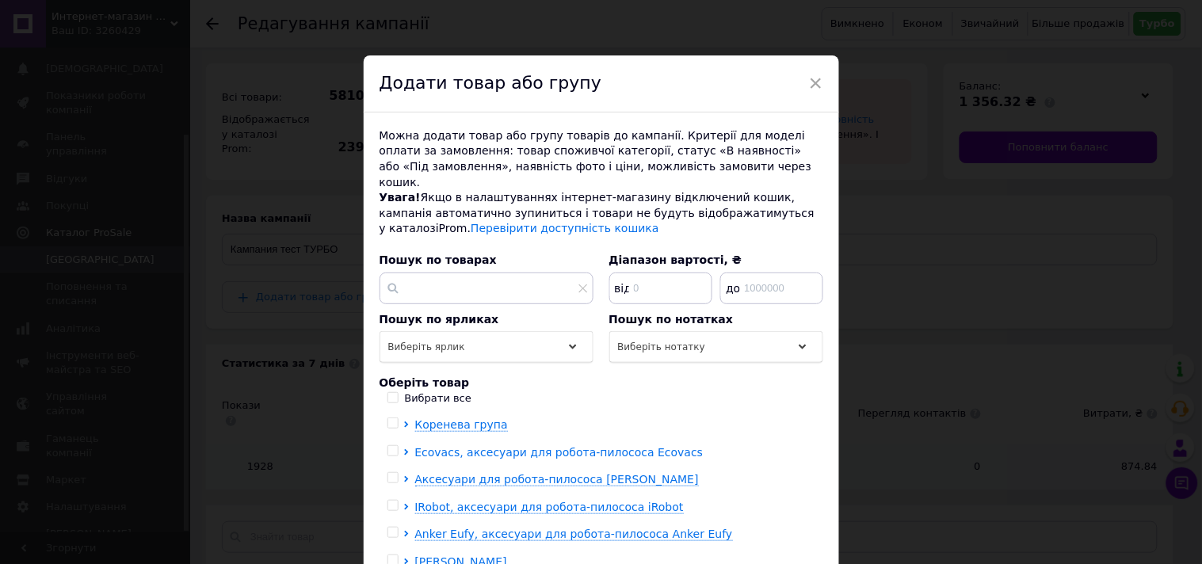
click at [505, 446] on span "Ecovacs, аксесуари для робота-пилососа Ecovacs" at bounding box center [559, 452] width 288 height 13
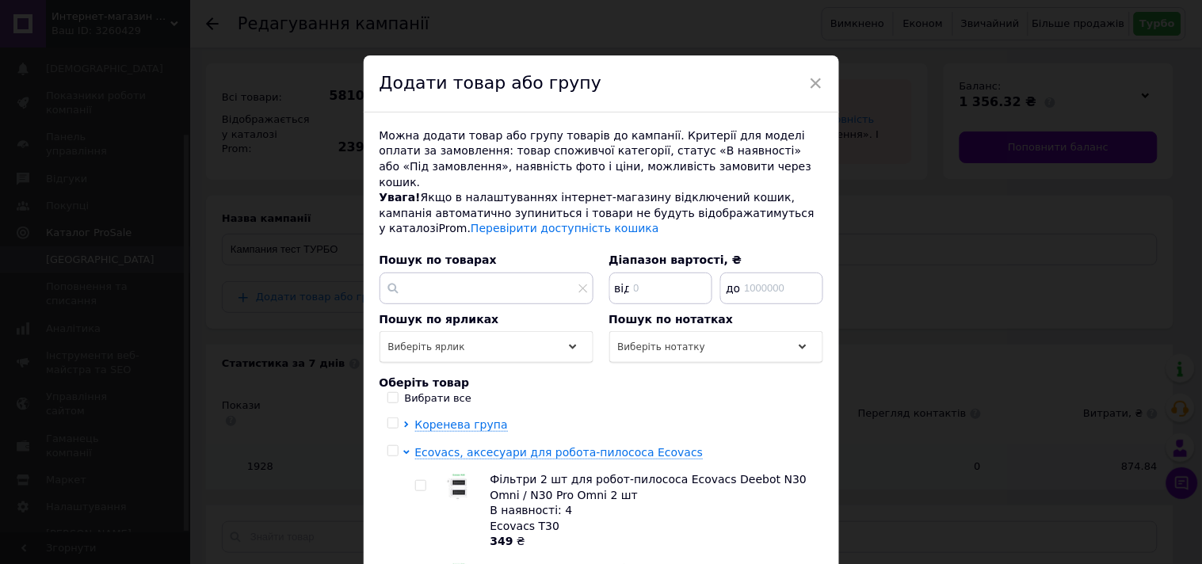
click at [416, 481] on input "checkbox" at bounding box center [420, 486] width 10 height 10
checkbox input "true"
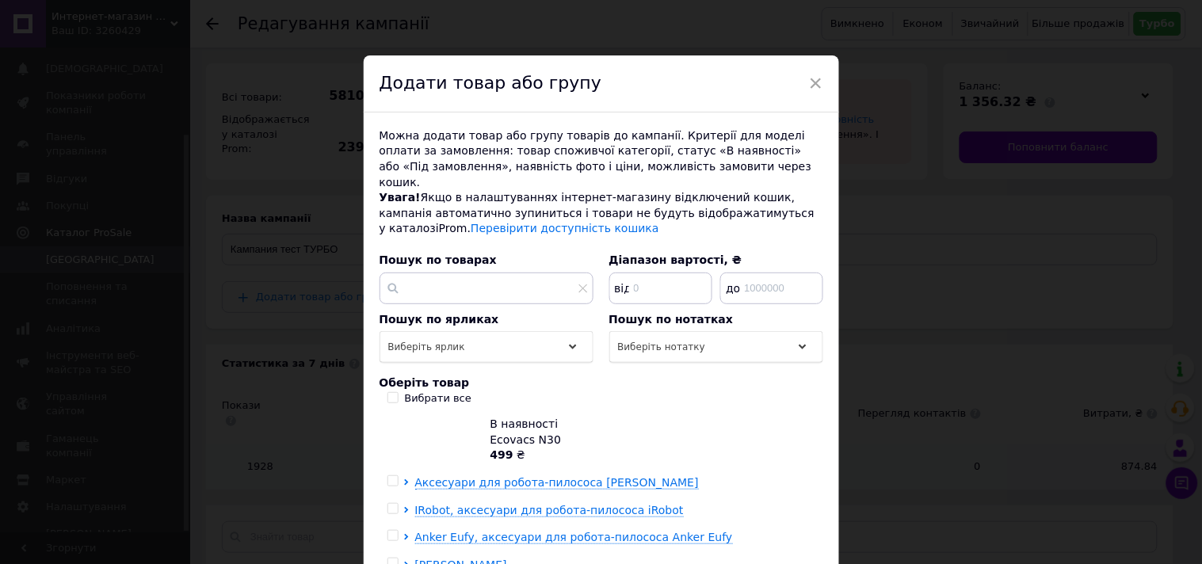
scroll to position [88, 0]
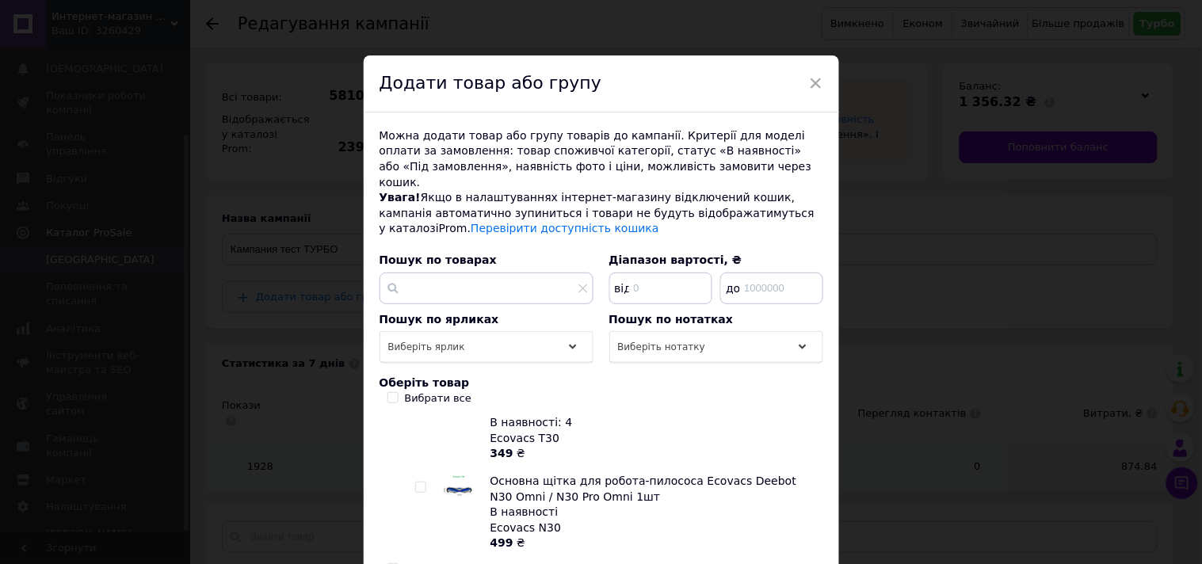
click at [418, 482] on input "checkbox" at bounding box center [420, 487] width 10 height 10
checkbox input "true"
click at [420, 482] on input "checkbox" at bounding box center [420, 487] width 10 height 10
checkbox input "false"
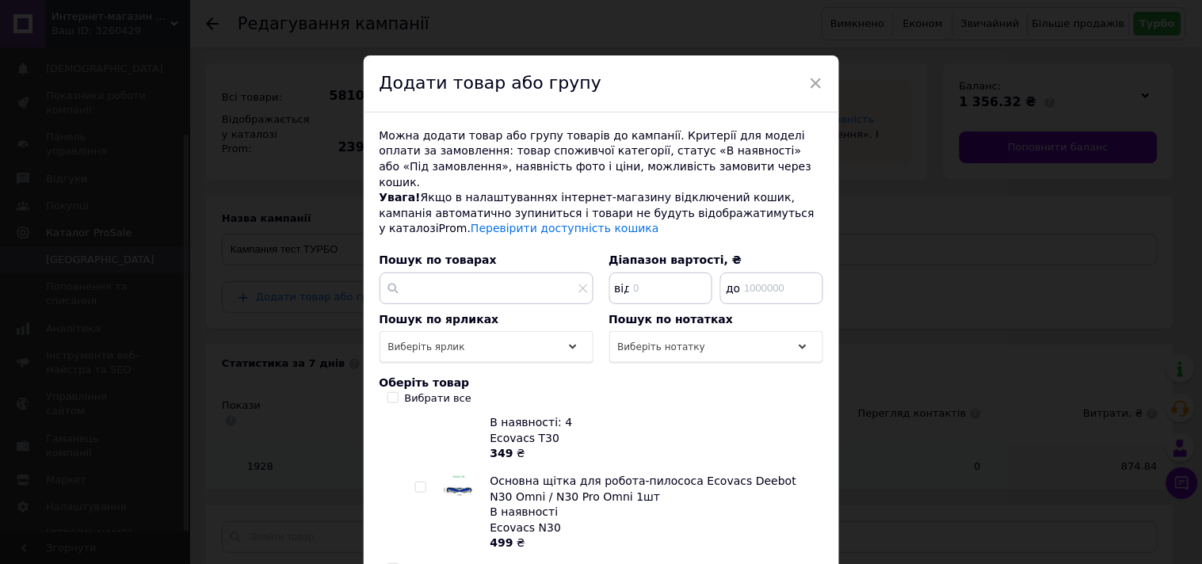
checkbox input "false"
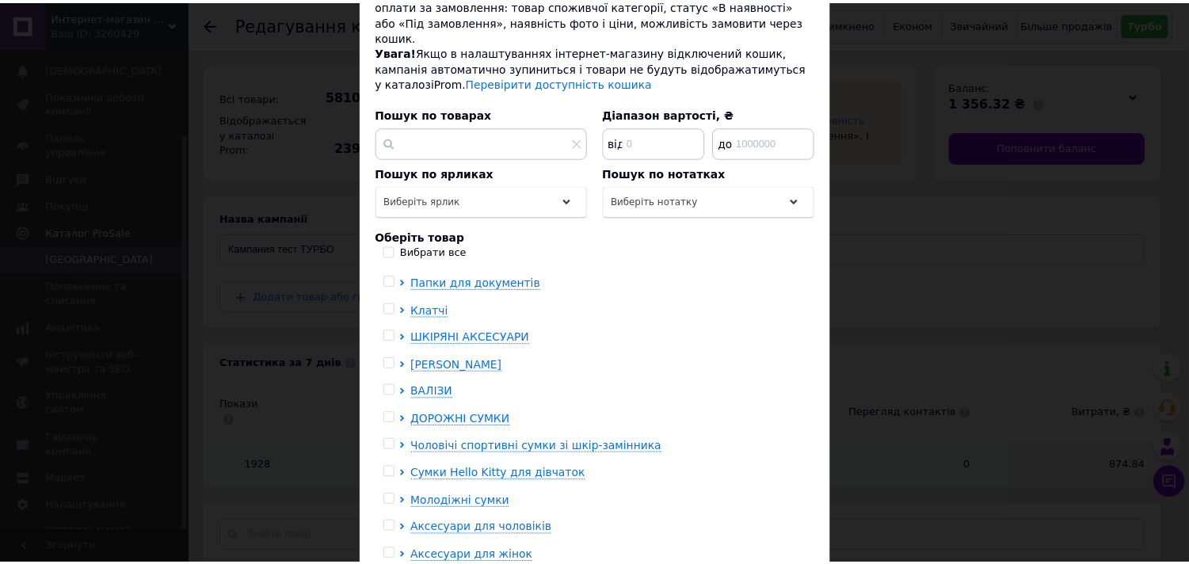
scroll to position [250, 0]
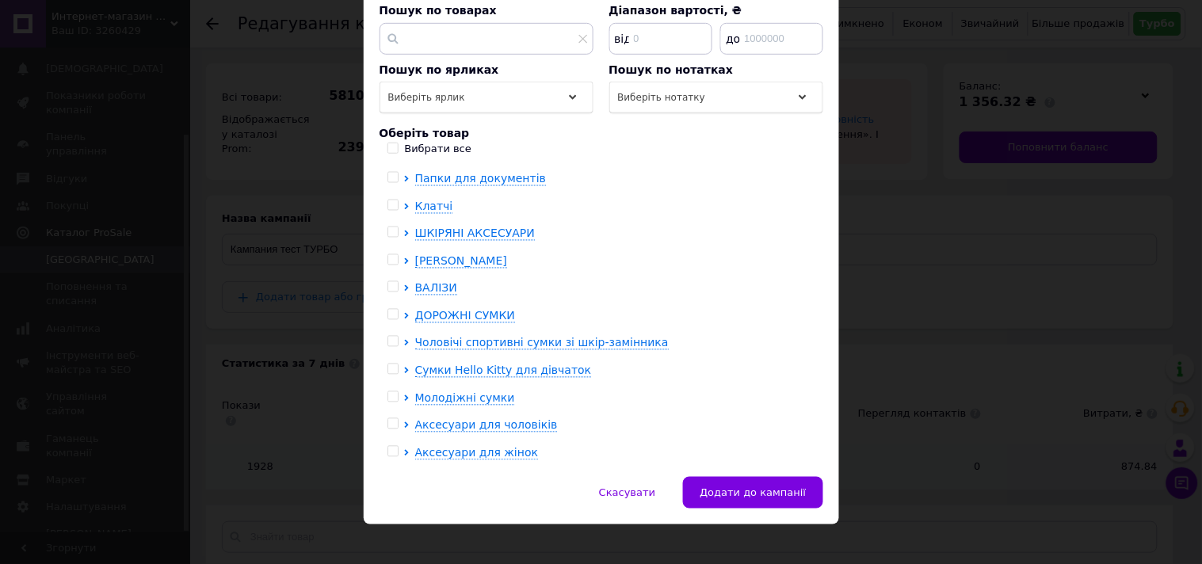
click at [768, 486] on span "Додати до кампанії" at bounding box center [753, 492] width 106 height 12
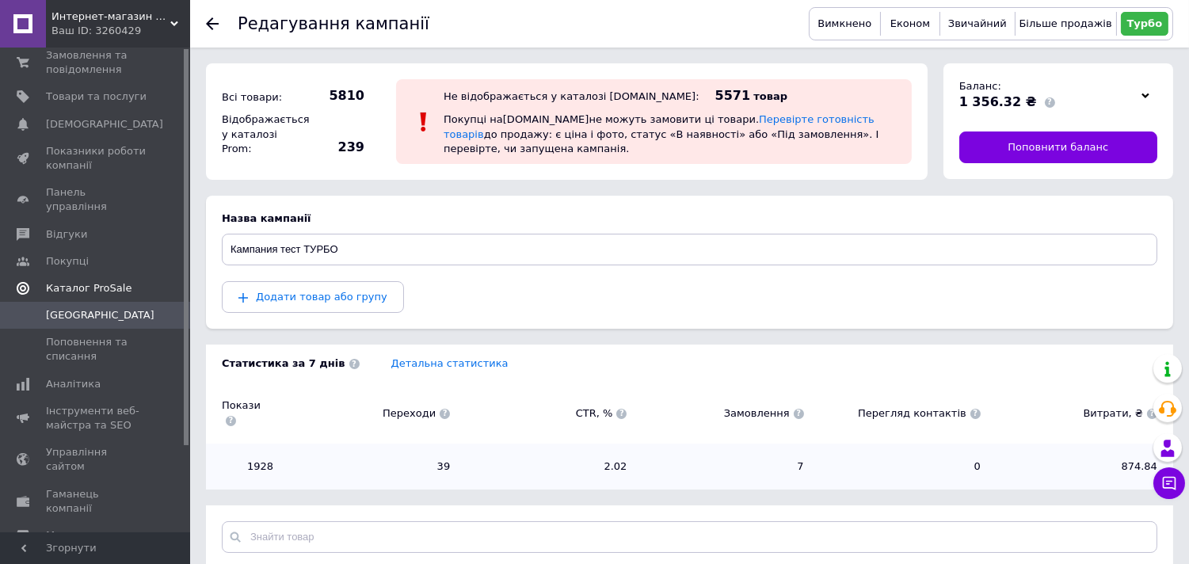
scroll to position [0, 0]
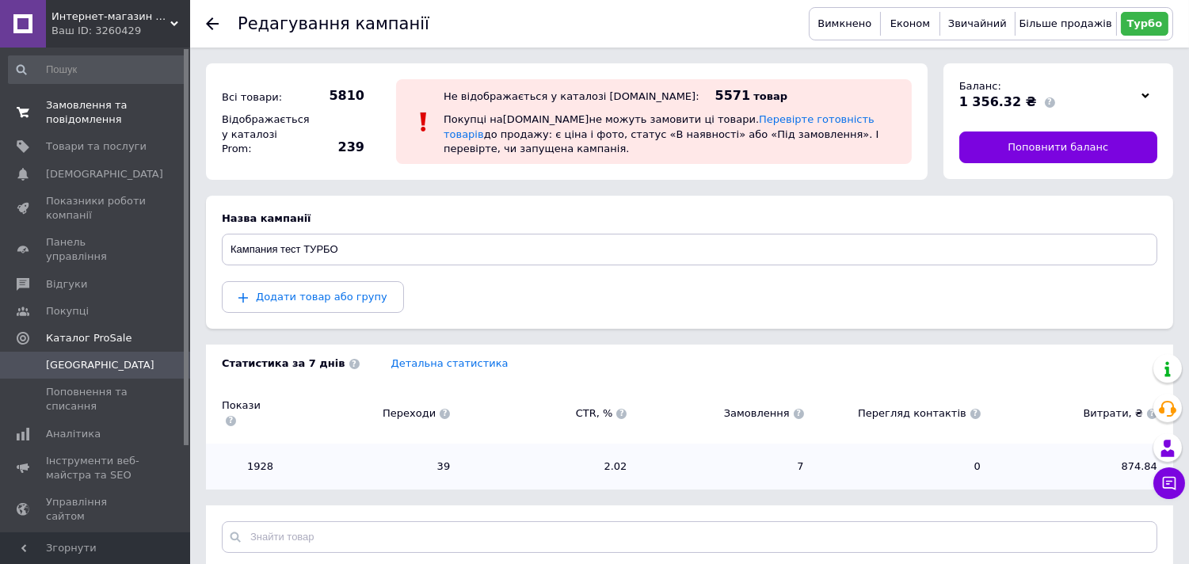
click at [96, 114] on span "Замовлення та повідомлення" at bounding box center [96, 112] width 101 height 29
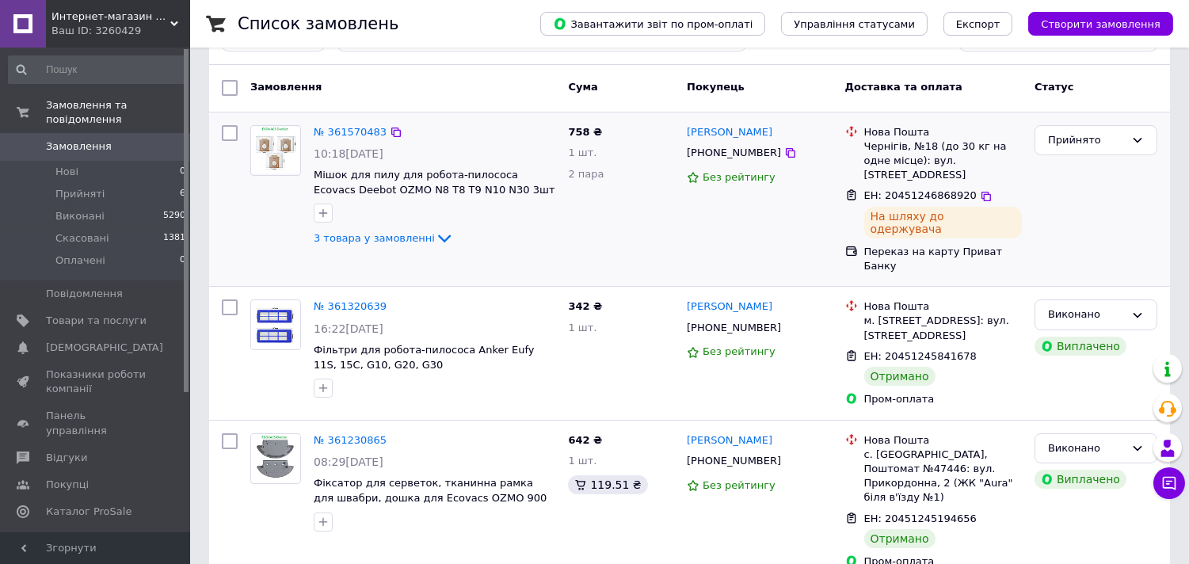
scroll to position [176, 0]
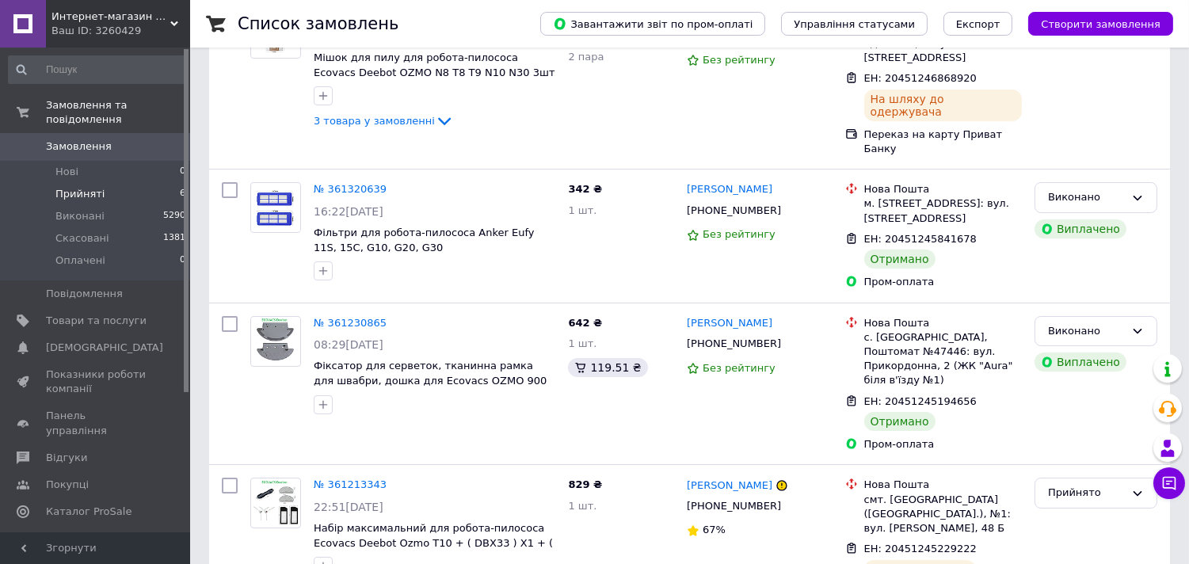
click at [74, 187] on span "Прийняті" at bounding box center [79, 194] width 49 height 14
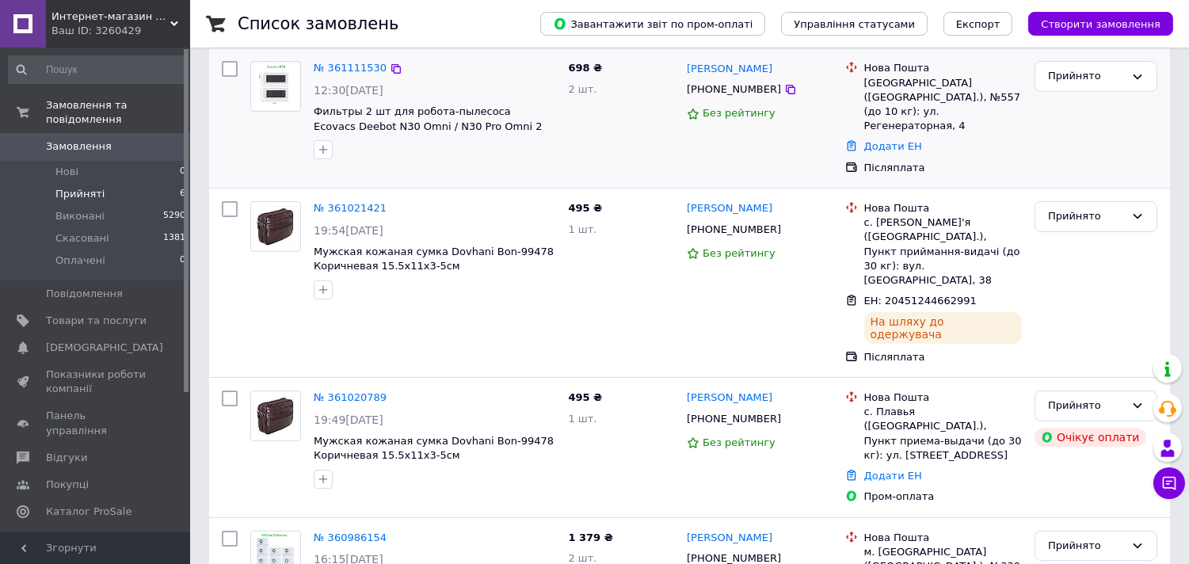
scroll to position [536, 0]
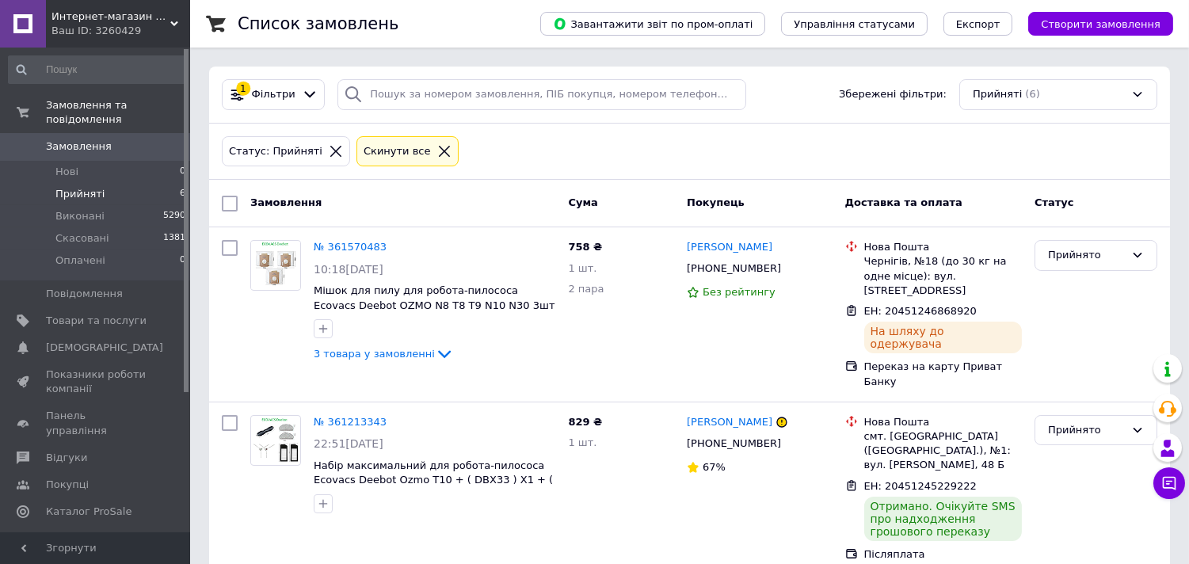
click at [84, 187] on span "Прийняті" at bounding box center [79, 194] width 49 height 14
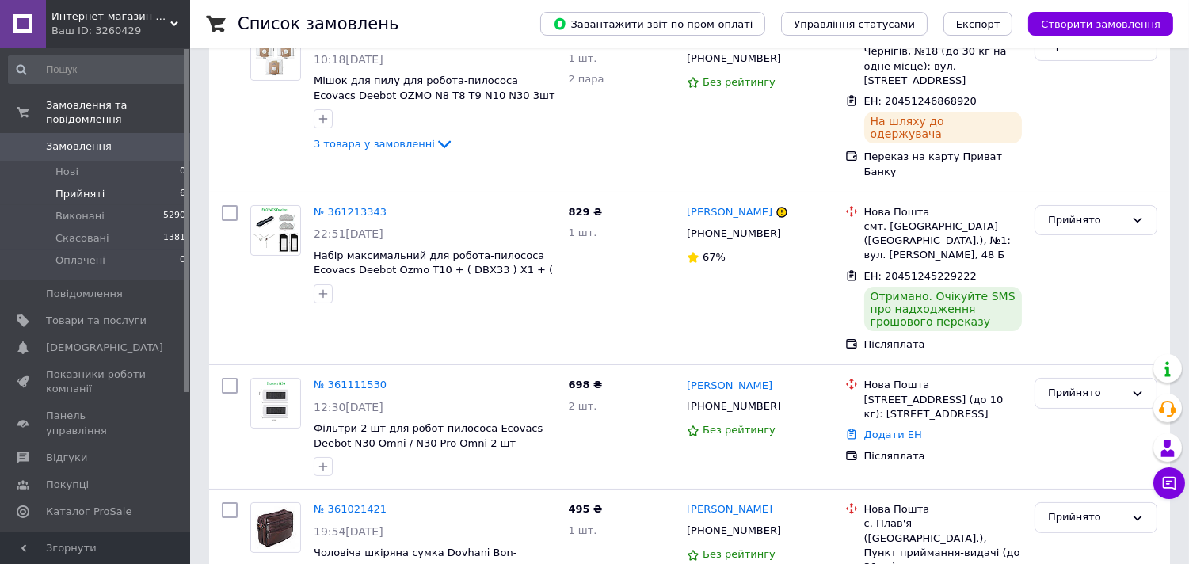
scroll to position [122, 0]
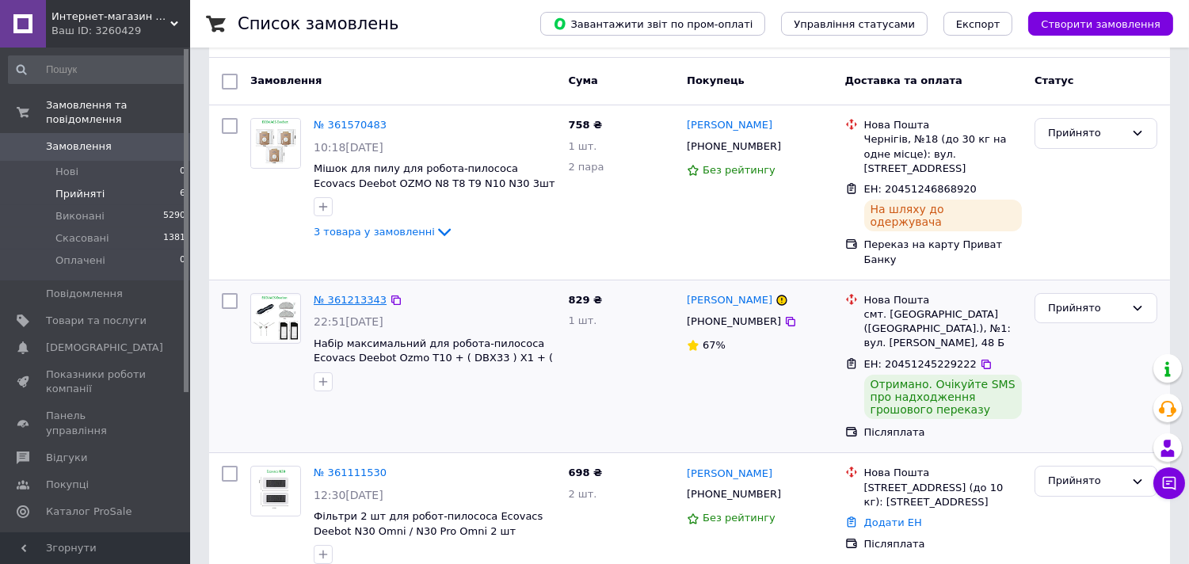
click at [335, 294] on link "№ 361213343" at bounding box center [350, 300] width 73 height 12
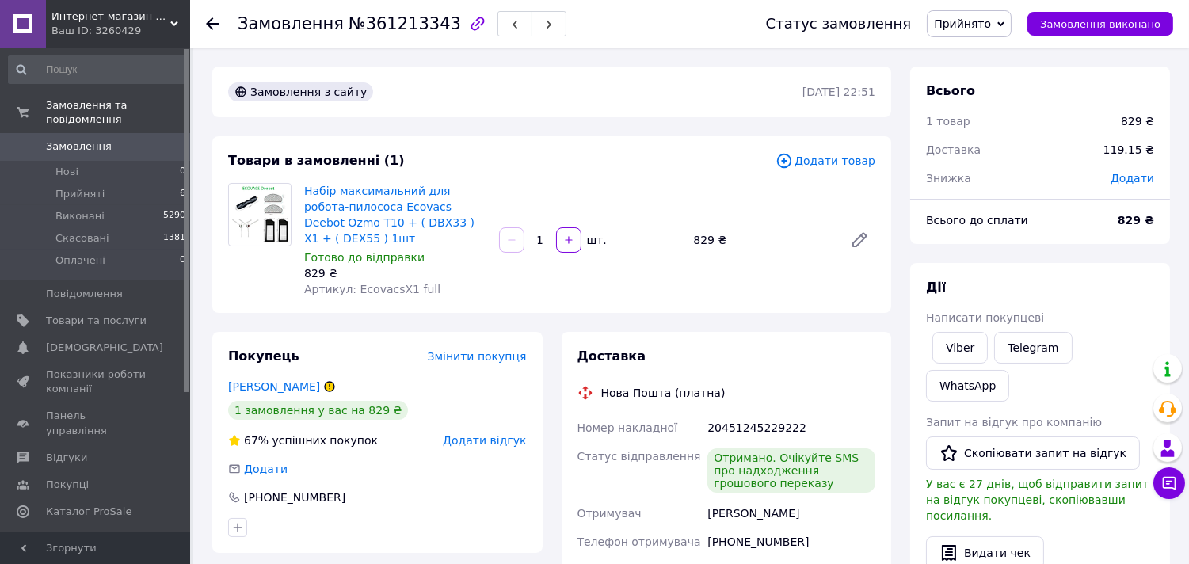
click at [503, 434] on span "Додати відгук" at bounding box center [484, 440] width 83 height 13
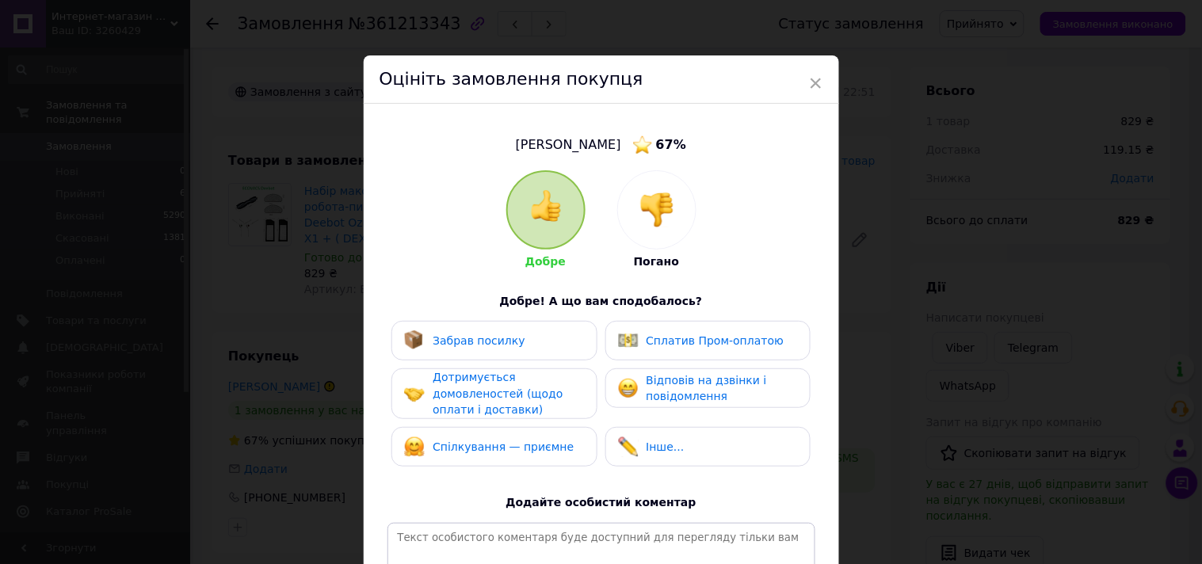
click at [486, 334] on span "Забрав посилку" at bounding box center [479, 340] width 93 height 13
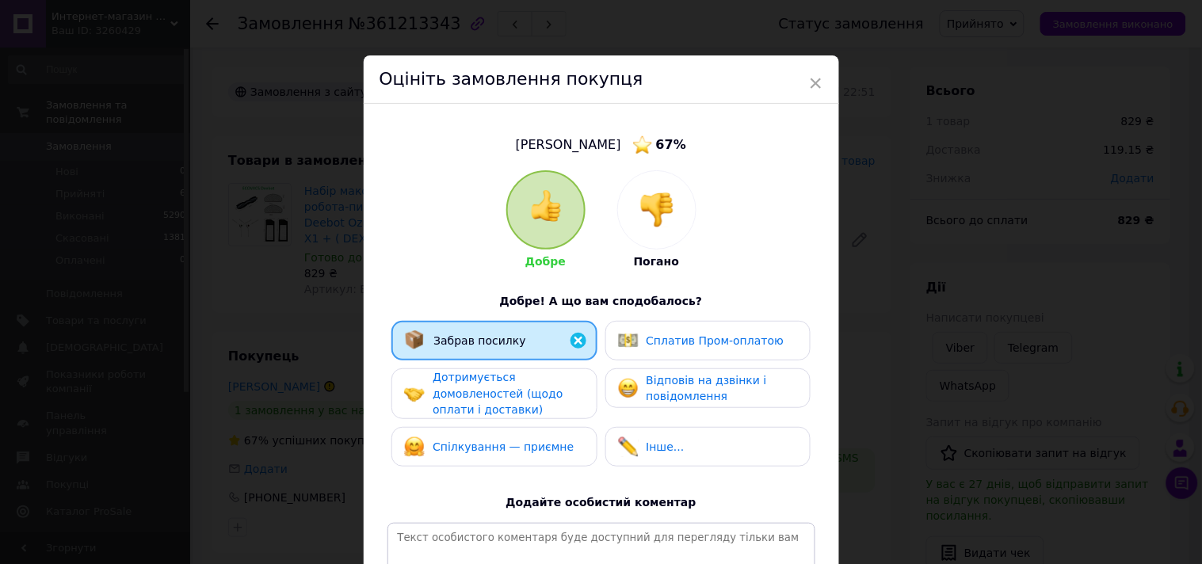
click at [478, 395] on span "Дотримується домовленостей (щодо оплати і доставки)" at bounding box center [498, 393] width 130 height 45
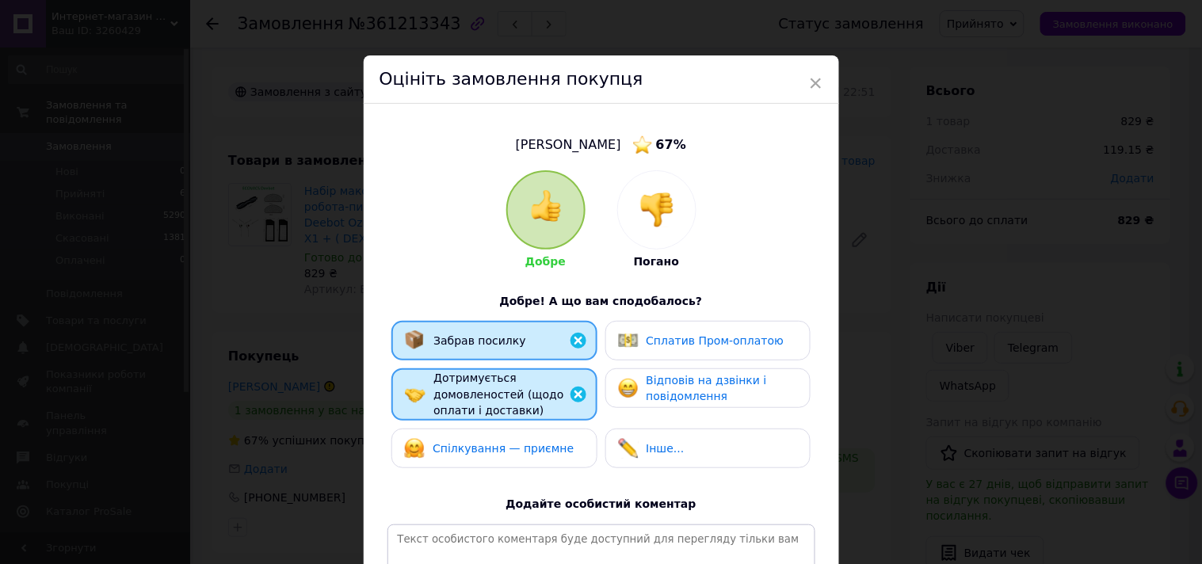
click at [481, 442] on span "Спілкування — приємне" at bounding box center [503, 448] width 141 height 13
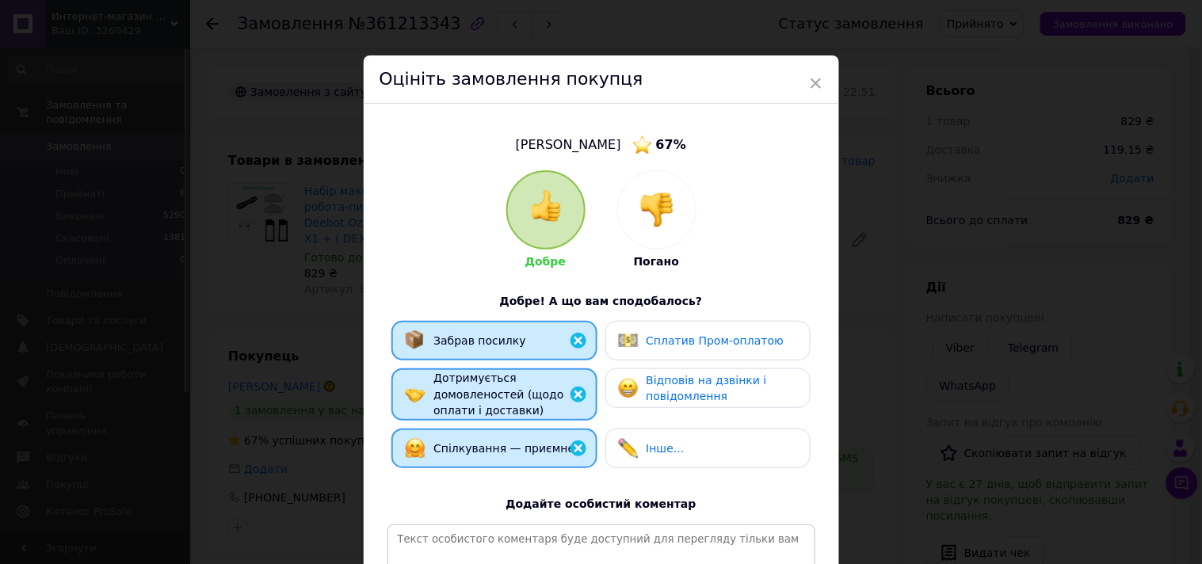
click at [661, 395] on span "Відповів на дзвінки і повідомлення" at bounding box center [706, 388] width 120 height 29
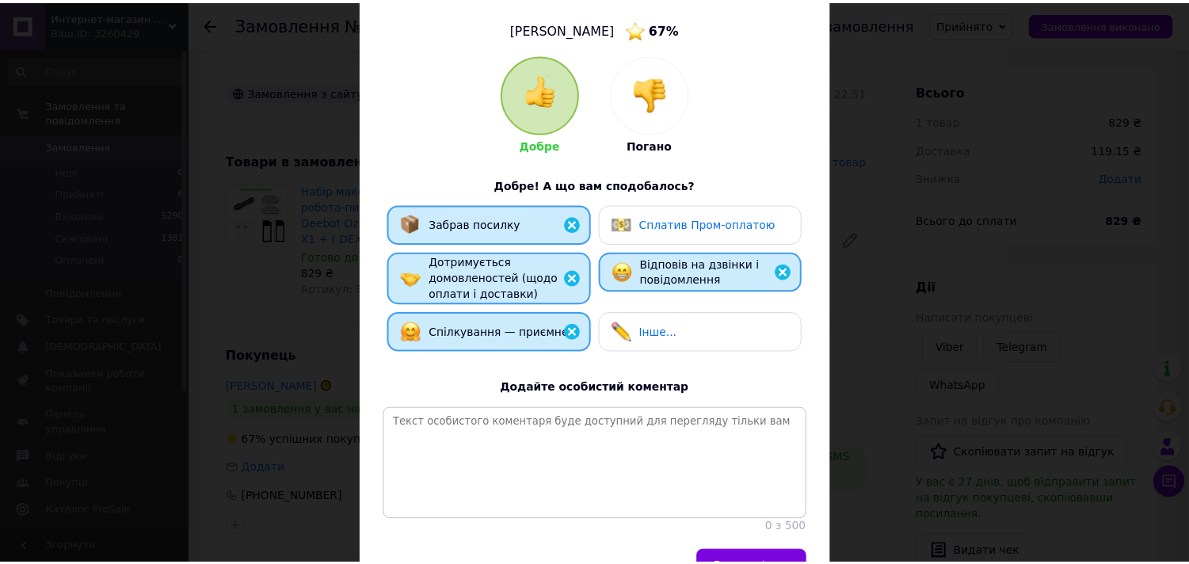
scroll to position [220, 0]
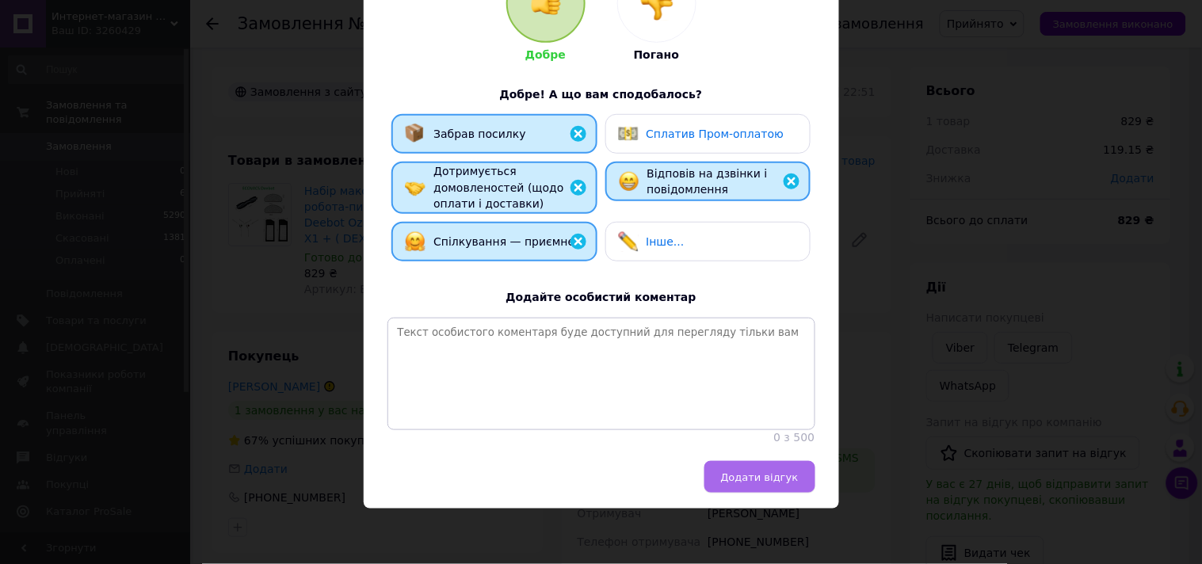
click at [777, 478] on span "Додати відгук" at bounding box center [760, 477] width 78 height 12
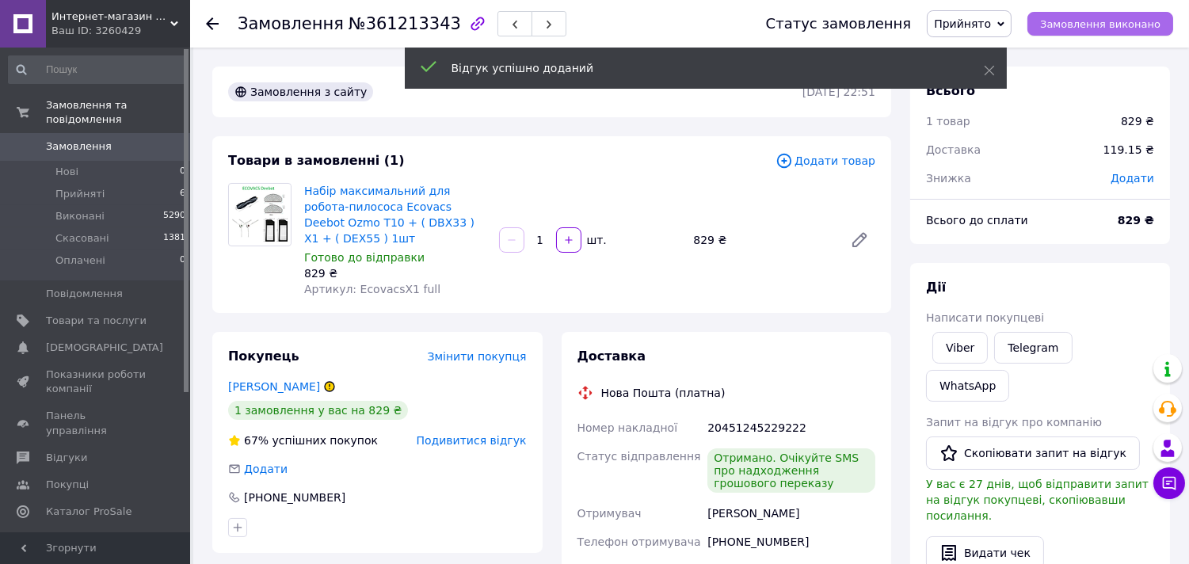
click at [1117, 22] on span "Замовлення виконано" at bounding box center [1100, 24] width 120 height 12
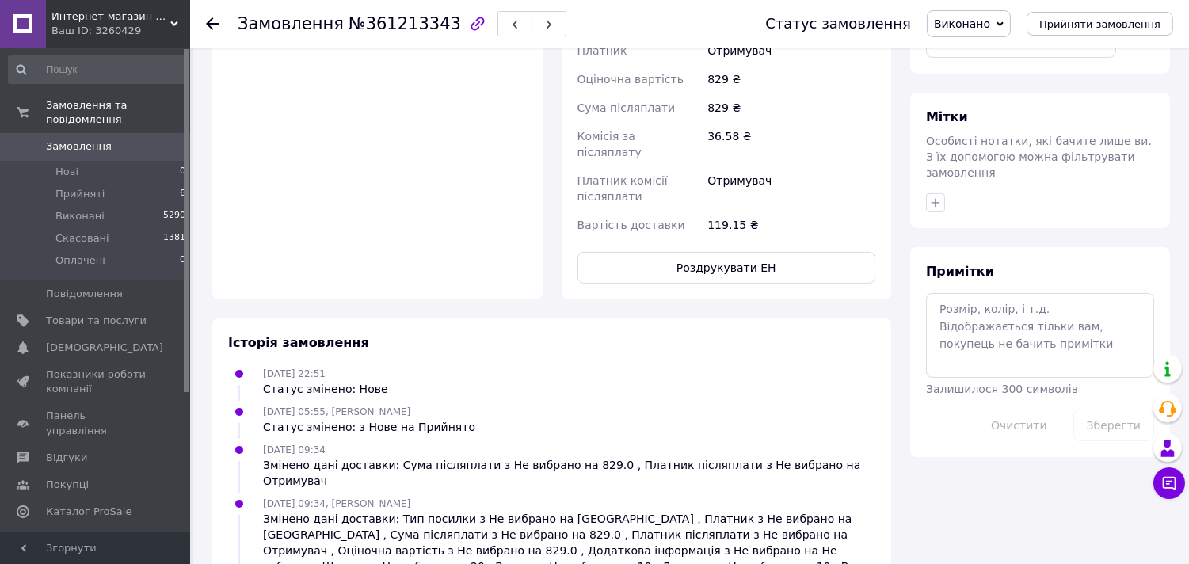
scroll to position [719, 0]
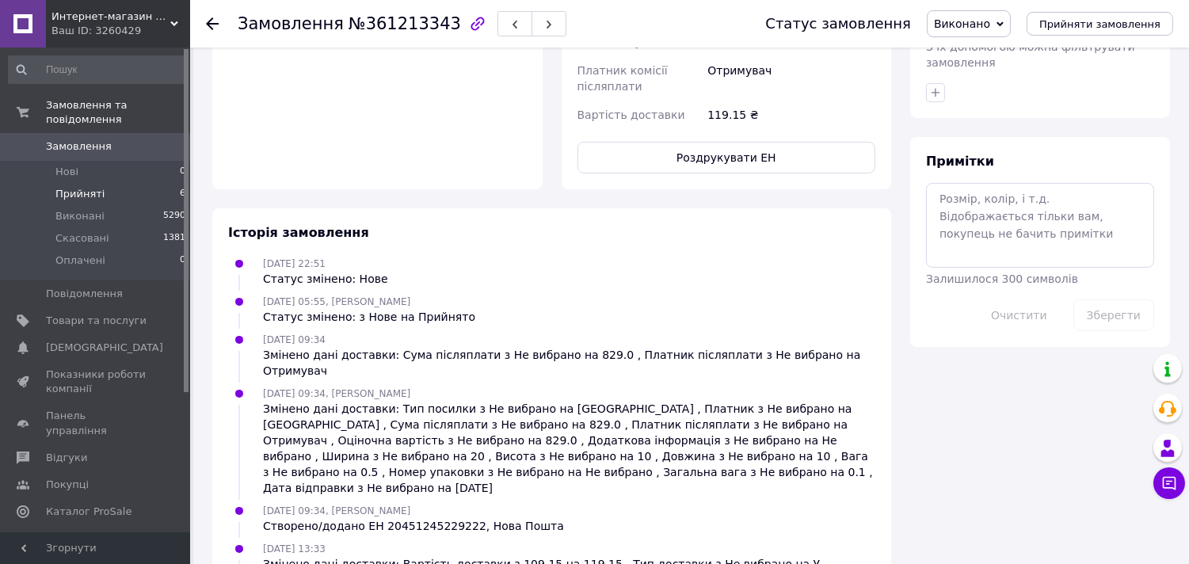
click at [77, 188] on li "Прийняті 6" at bounding box center [97, 194] width 195 height 22
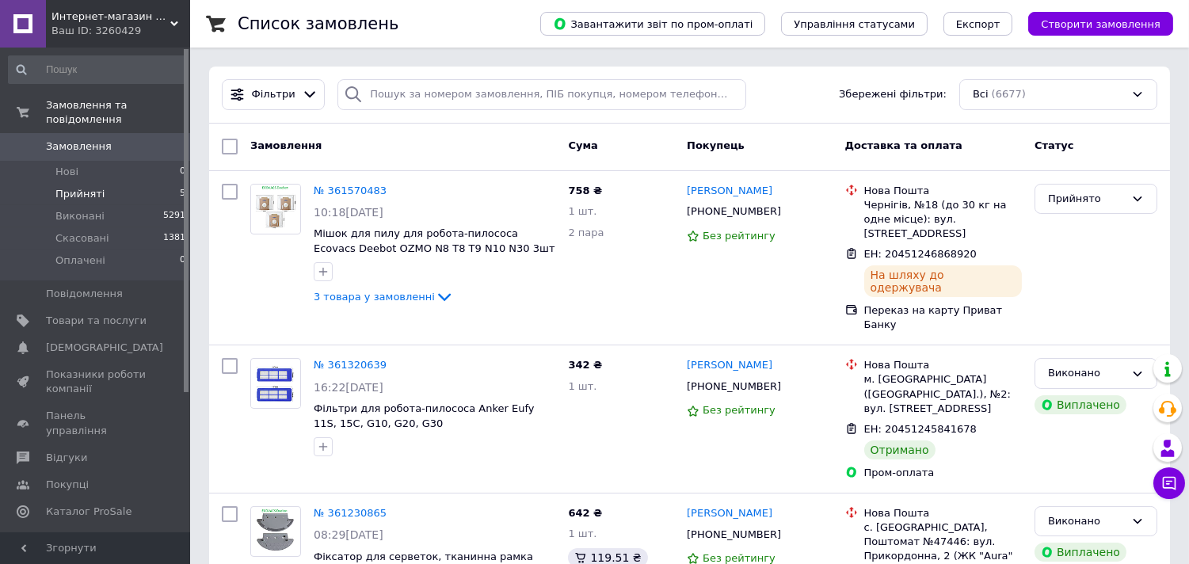
click at [73, 187] on span "Прийняті" at bounding box center [79, 194] width 49 height 14
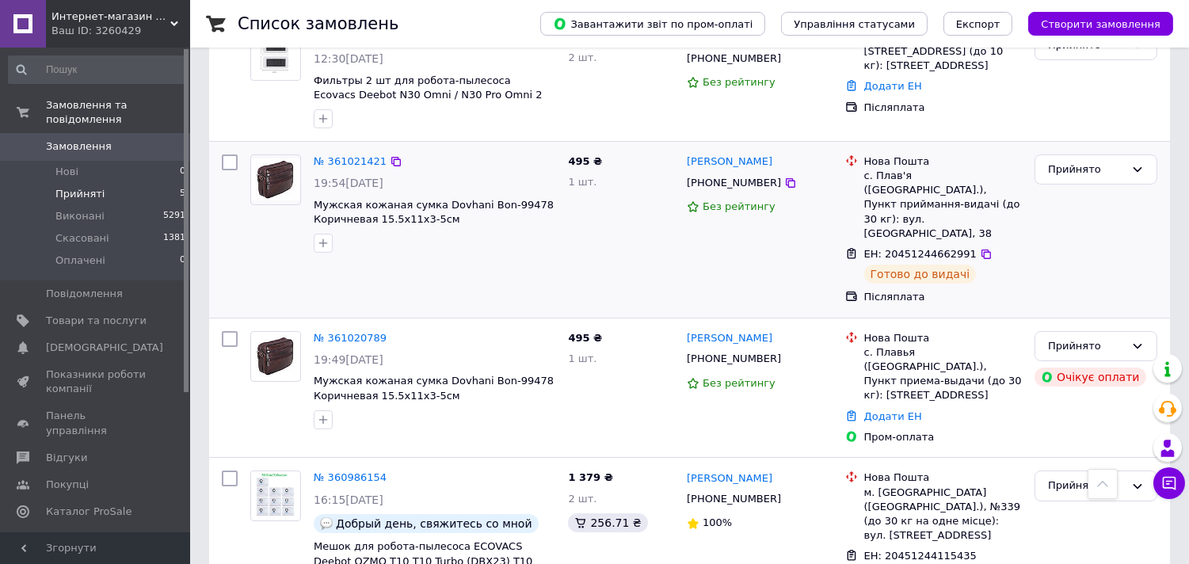
scroll to position [404, 0]
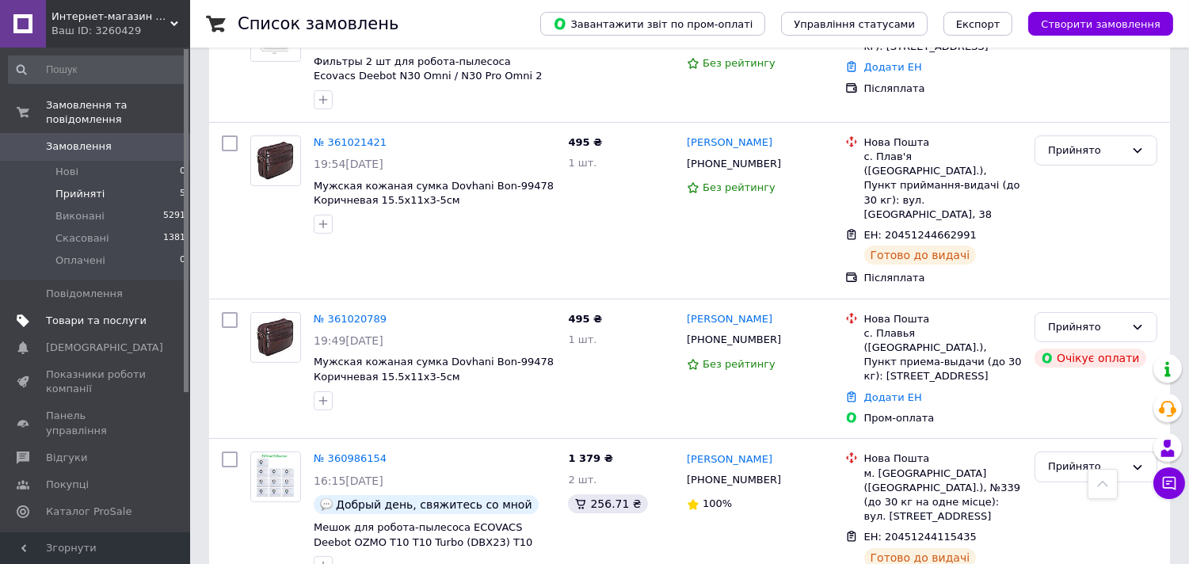
click at [96, 314] on span "Товари та послуги" at bounding box center [96, 321] width 101 height 14
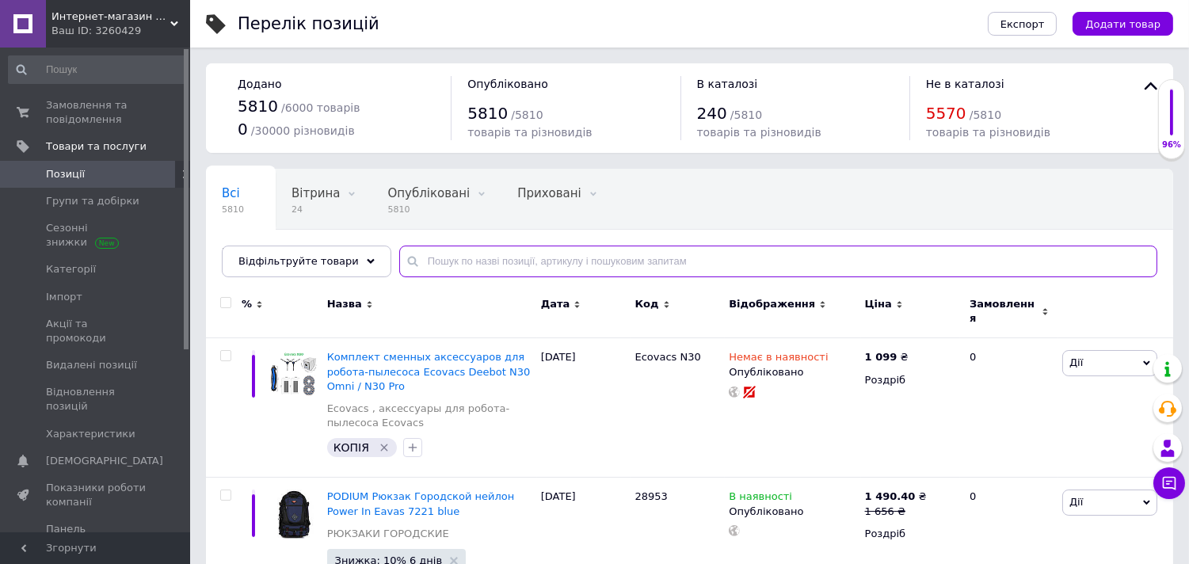
click at [473, 264] on input "text" at bounding box center [778, 262] width 758 height 32
click at [440, 257] on input "text" at bounding box center [778, 262] width 758 height 32
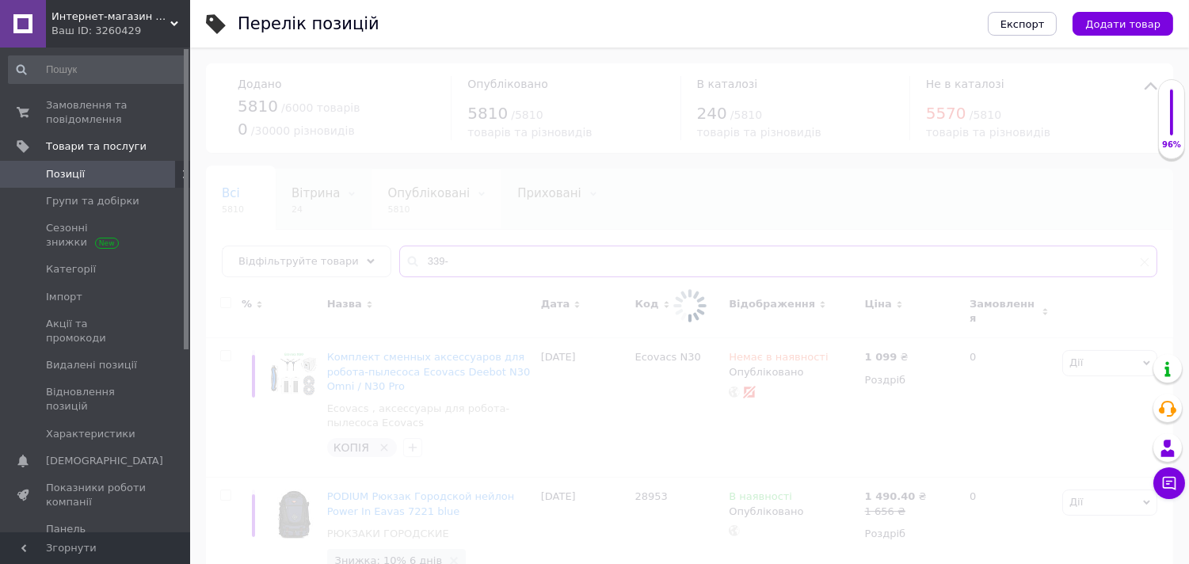
type input "339-3"
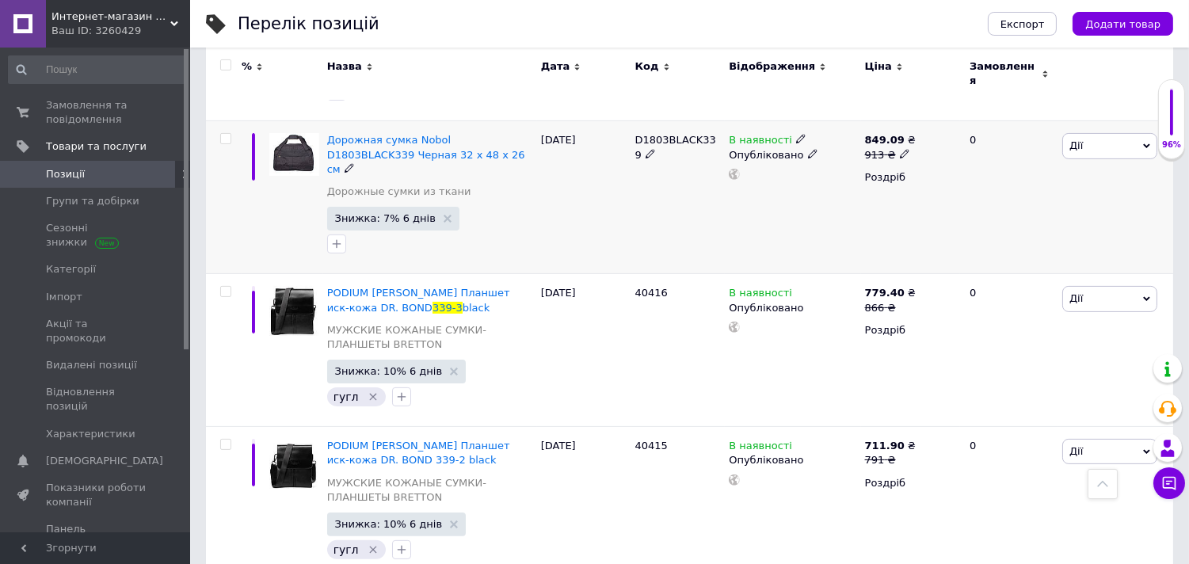
scroll to position [959, 0]
